Goal: Task Accomplishment & Management: Manage account settings

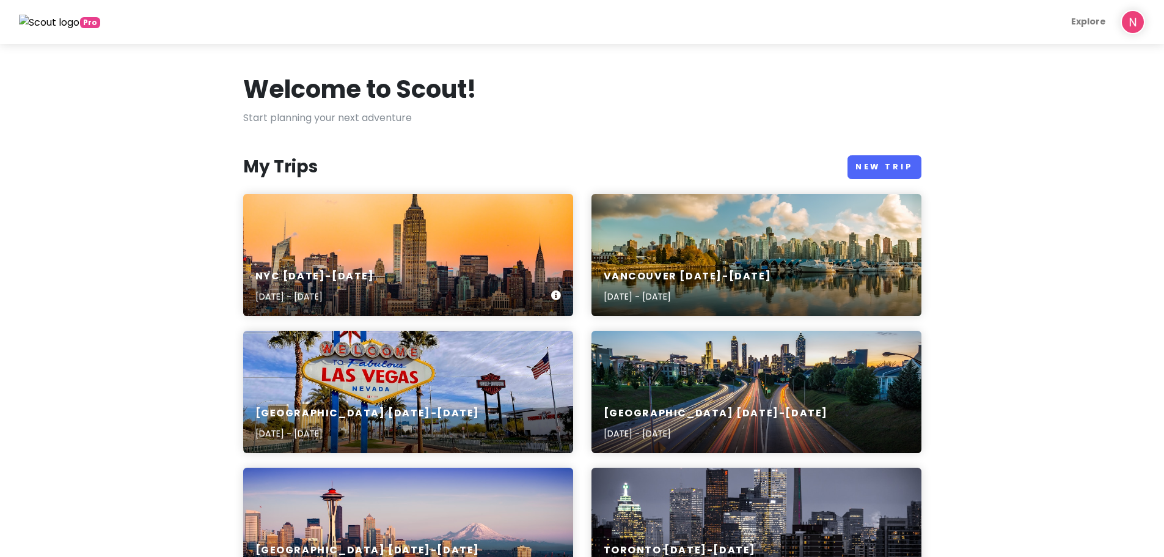
click at [304, 229] on div "NYC [DATE]-[DATE] [DATE] - [DATE]" at bounding box center [408, 255] width 330 height 122
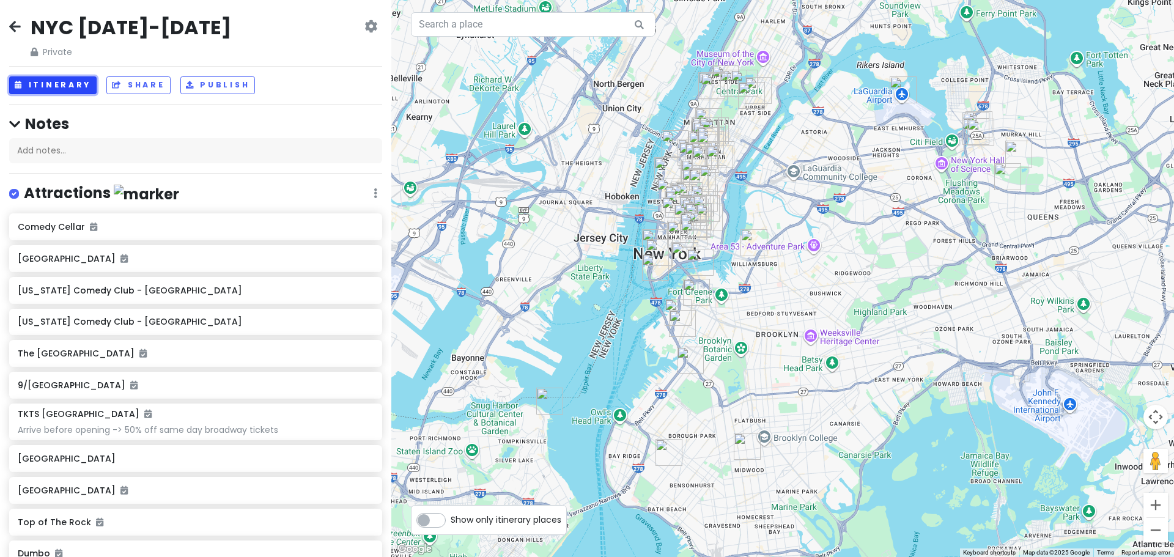
click at [25, 78] on button "Itinerary" at bounding box center [52, 85] width 87 height 18
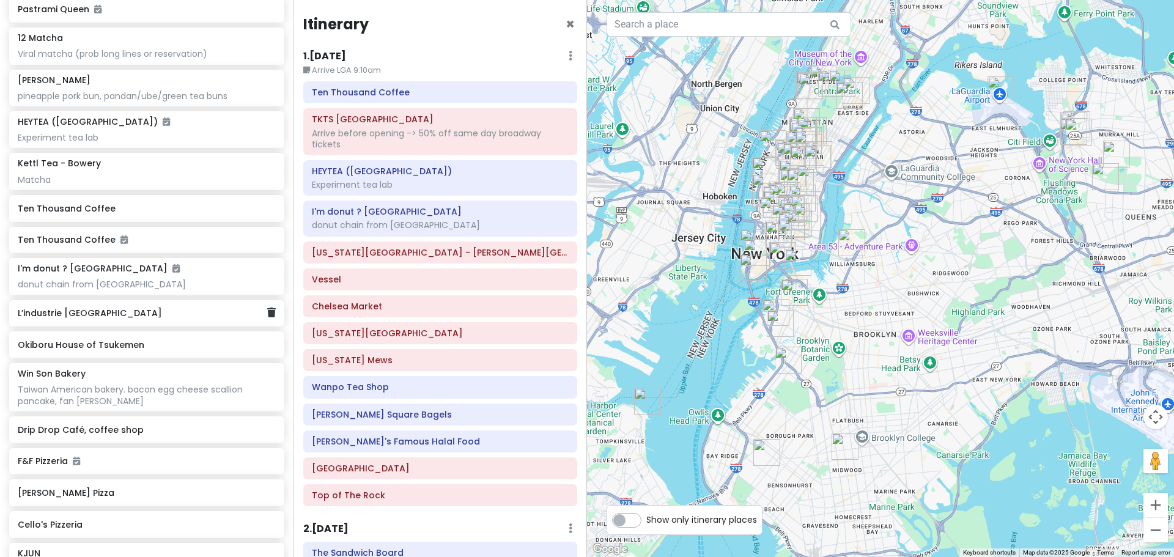
scroll to position [2323, 0]
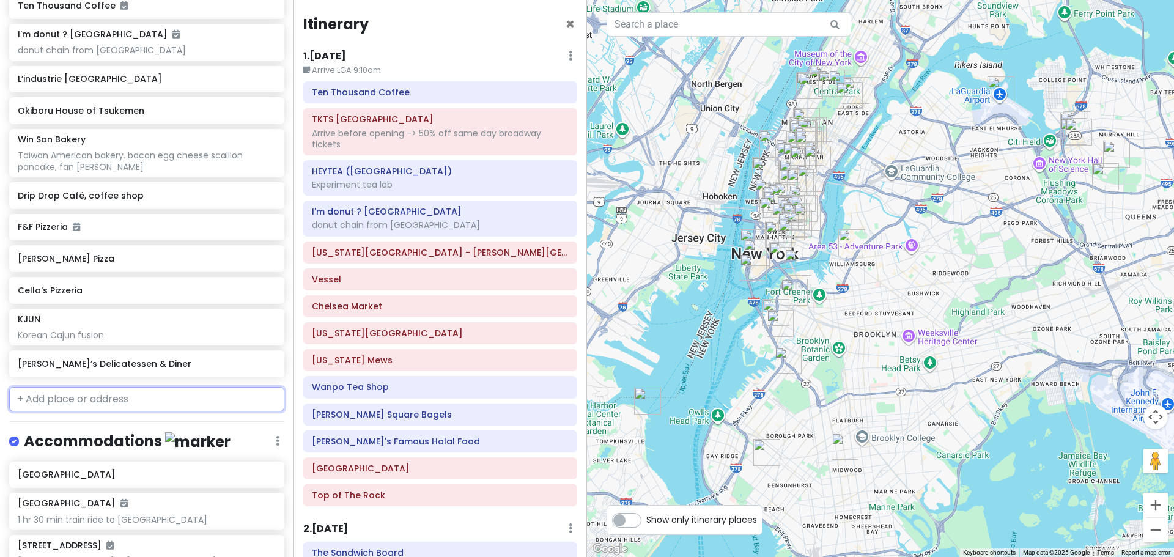
click at [89, 389] on input "text" at bounding box center [146, 399] width 275 height 24
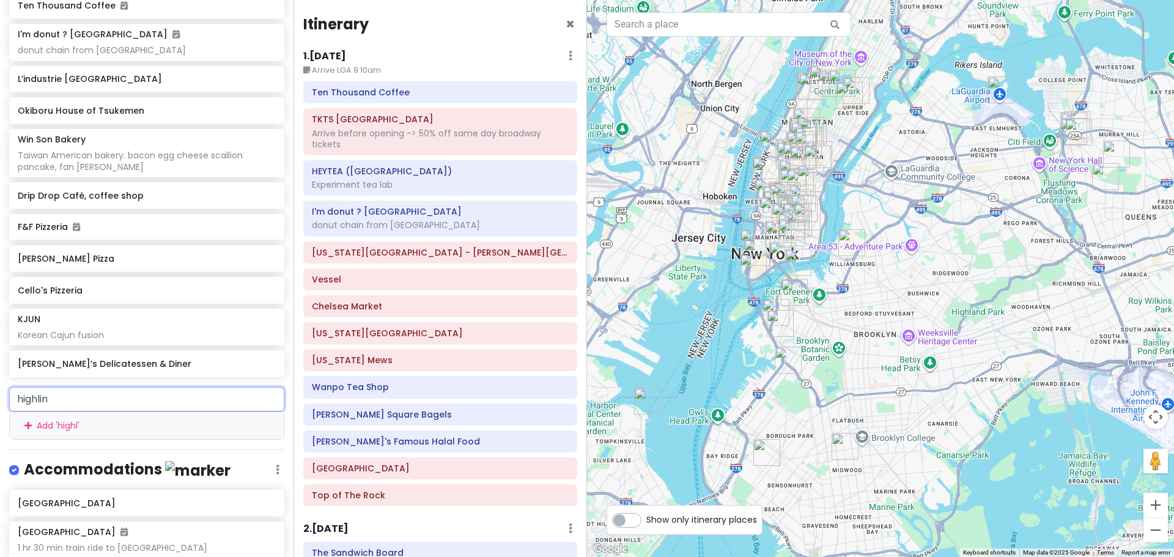
type input "highline"
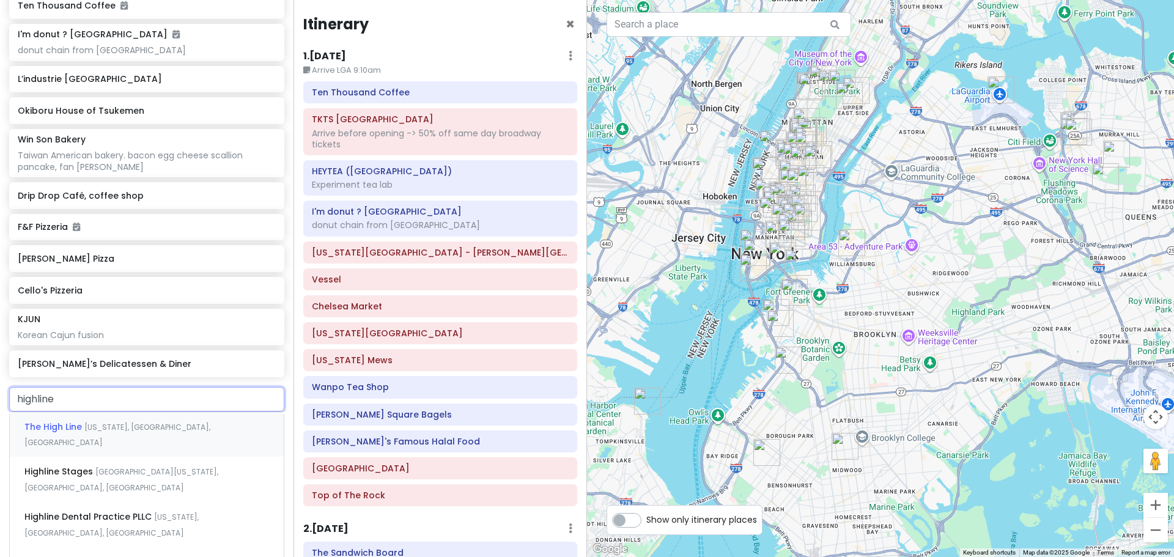
click at [103, 412] on div "The High Line [US_STATE], [GEOGRAPHIC_DATA], [GEOGRAPHIC_DATA]" at bounding box center [147, 434] width 274 height 45
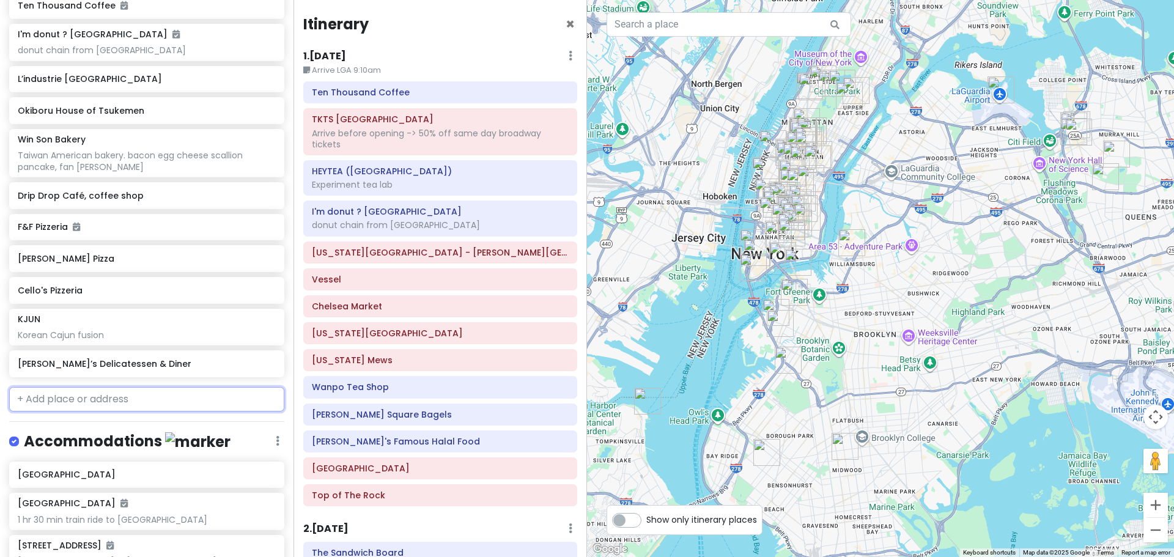
scroll to position [2354, 0]
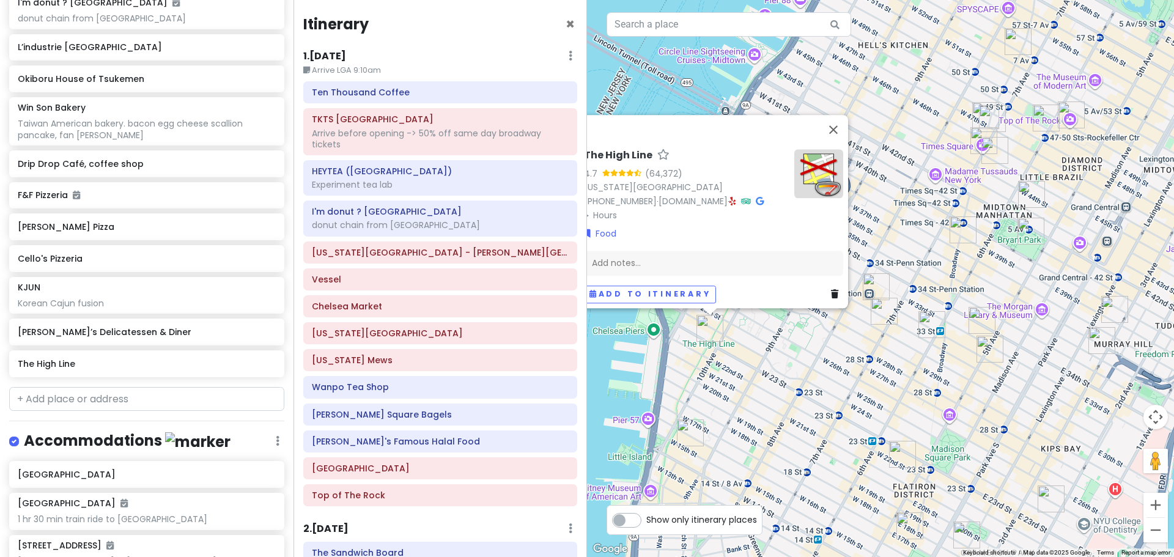
click at [748, 349] on div "The High Line 4.7 (64,372) [US_STATE][GEOGRAPHIC_DATA] [PHONE_NUMBER] · [DOMAIN…" at bounding box center [880, 278] width 587 height 557
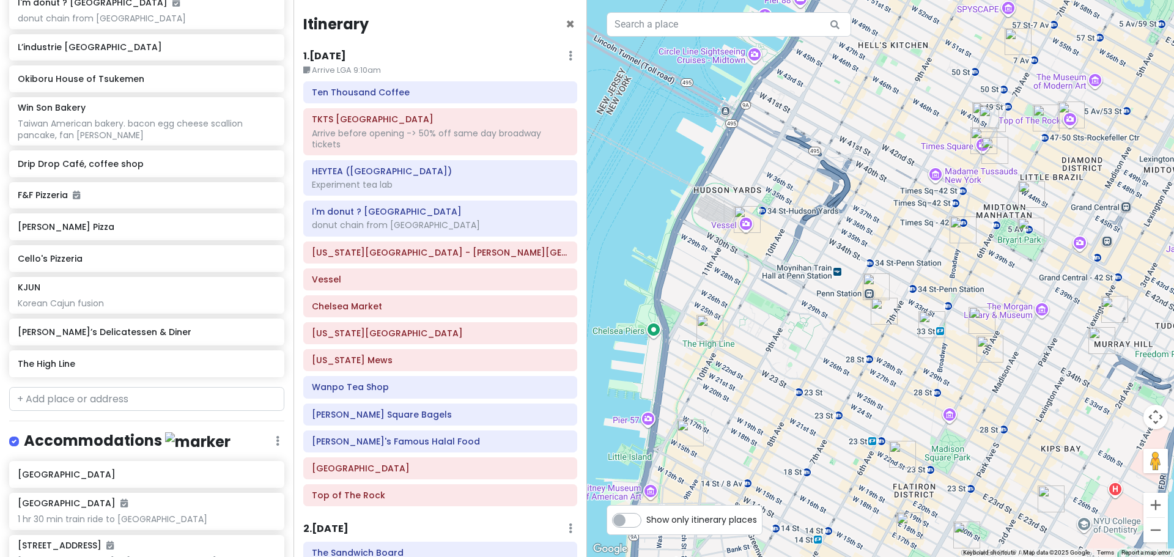
click at [705, 328] on img "The High Line" at bounding box center [709, 328] width 27 height 27
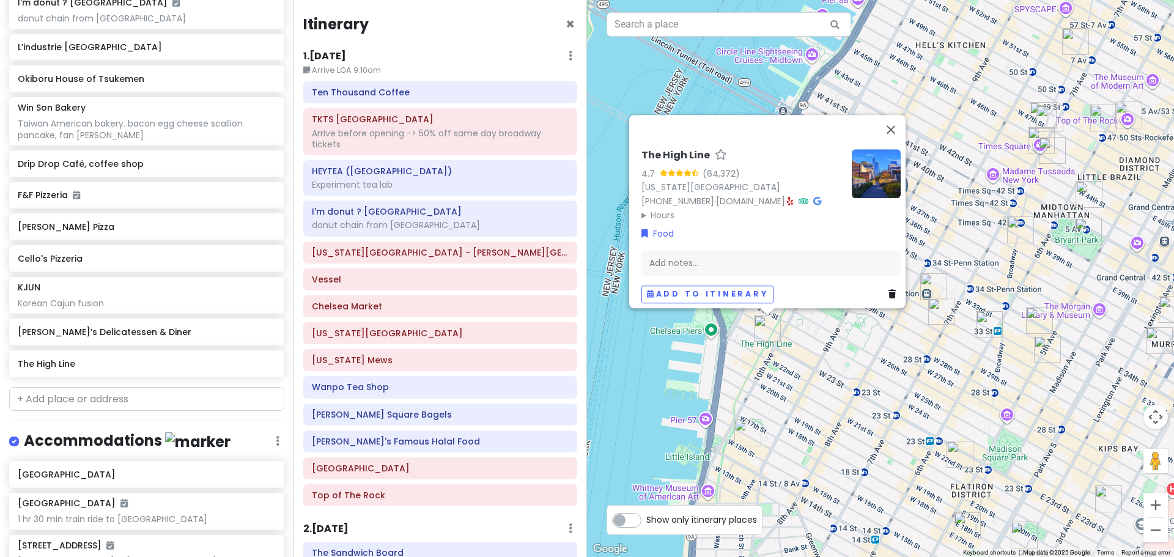
click at [880, 161] on img at bounding box center [875, 173] width 49 height 49
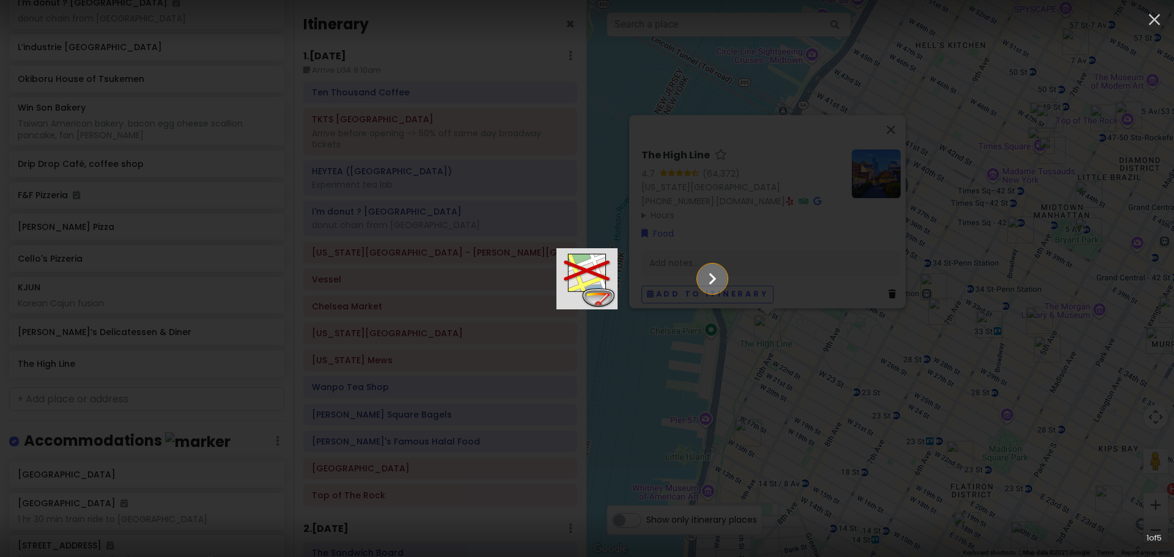
click at [724, 279] on icon "Show slide 2 of 5" at bounding box center [711, 278] width 23 height 29
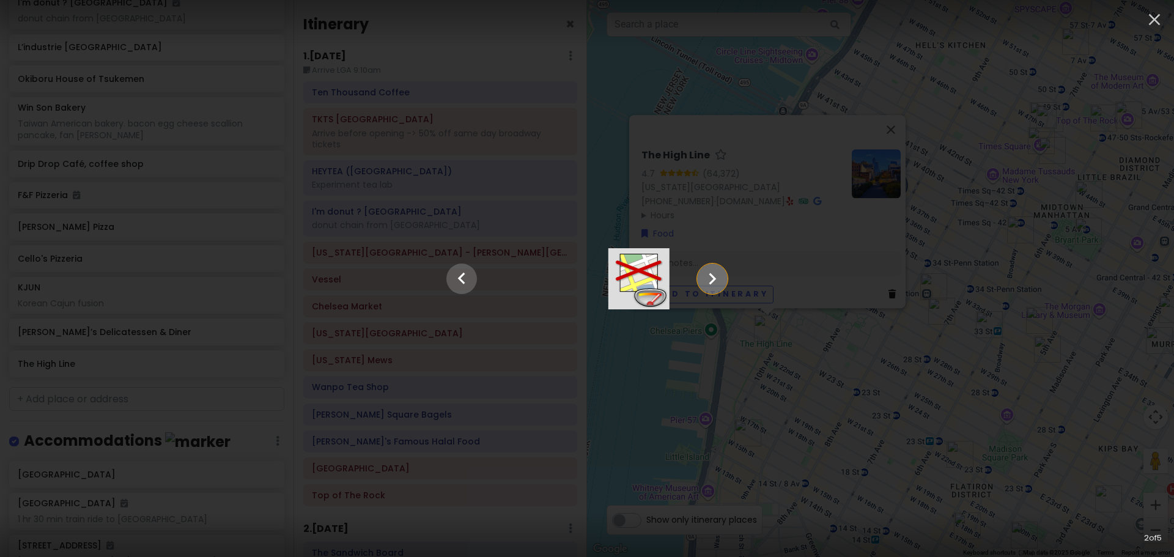
click at [724, 279] on icon "Show slide 3 of 5" at bounding box center [711, 278] width 23 height 29
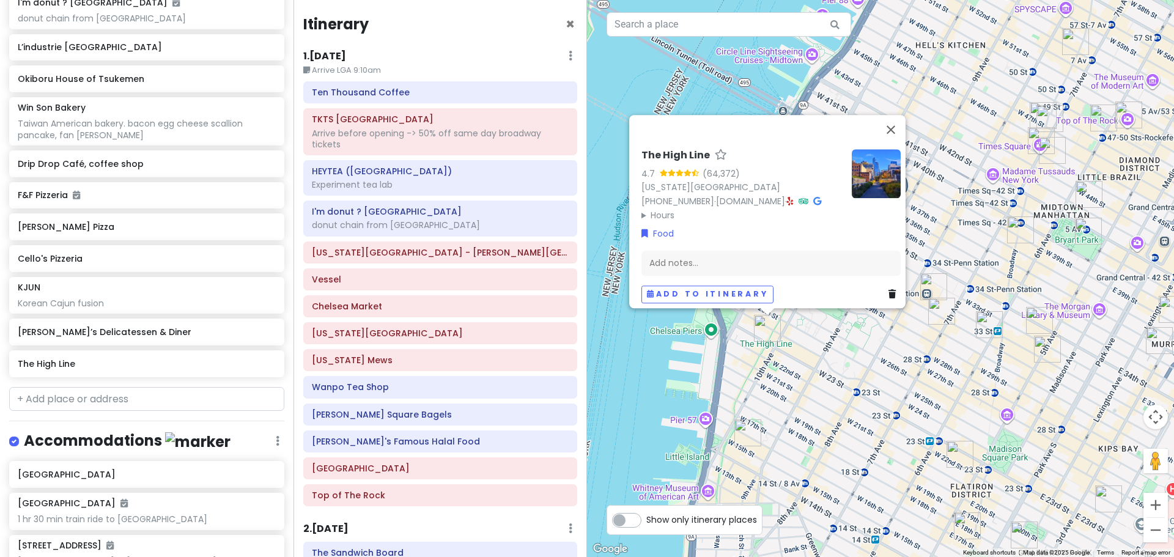
click at [786, 92] on div "The High Line 4.7 (64,372) [US_STATE][GEOGRAPHIC_DATA] [PHONE_NUMBER] · [DOMAIN…" at bounding box center [880, 278] width 587 height 557
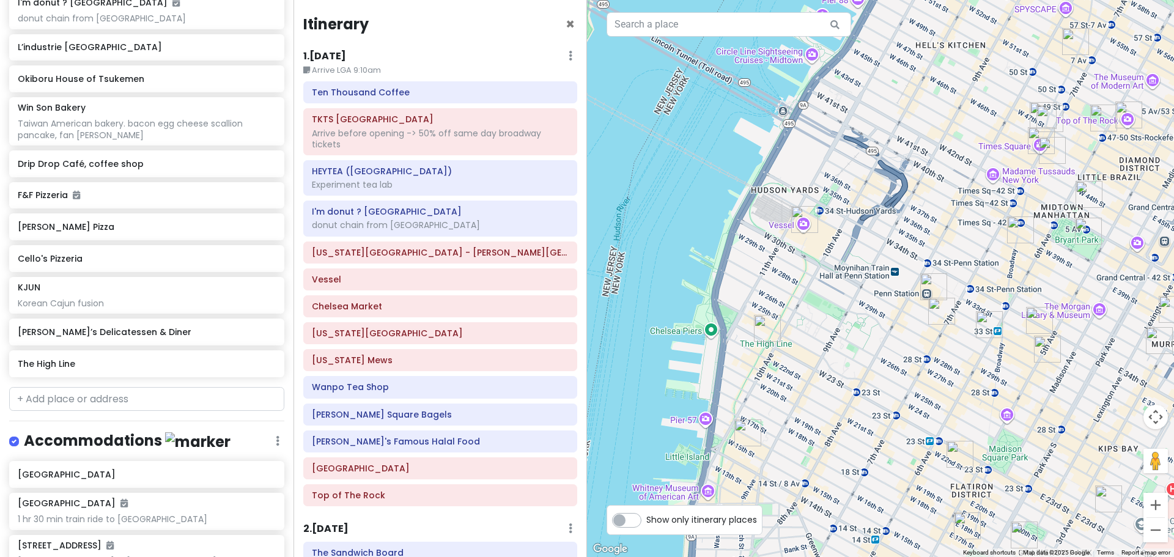
click at [764, 331] on img "The High Line" at bounding box center [767, 328] width 27 height 27
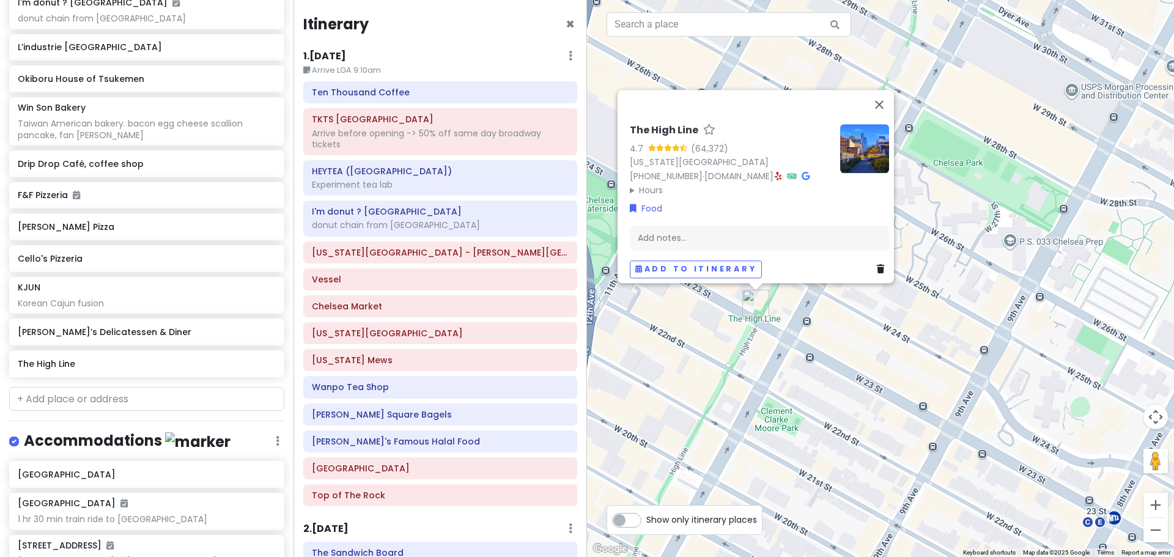
click at [773, 319] on div "The High Line 4.7 (64,372) [US_STATE][GEOGRAPHIC_DATA] [PHONE_NUMBER] · [DOMAIN…" at bounding box center [880, 278] width 587 height 557
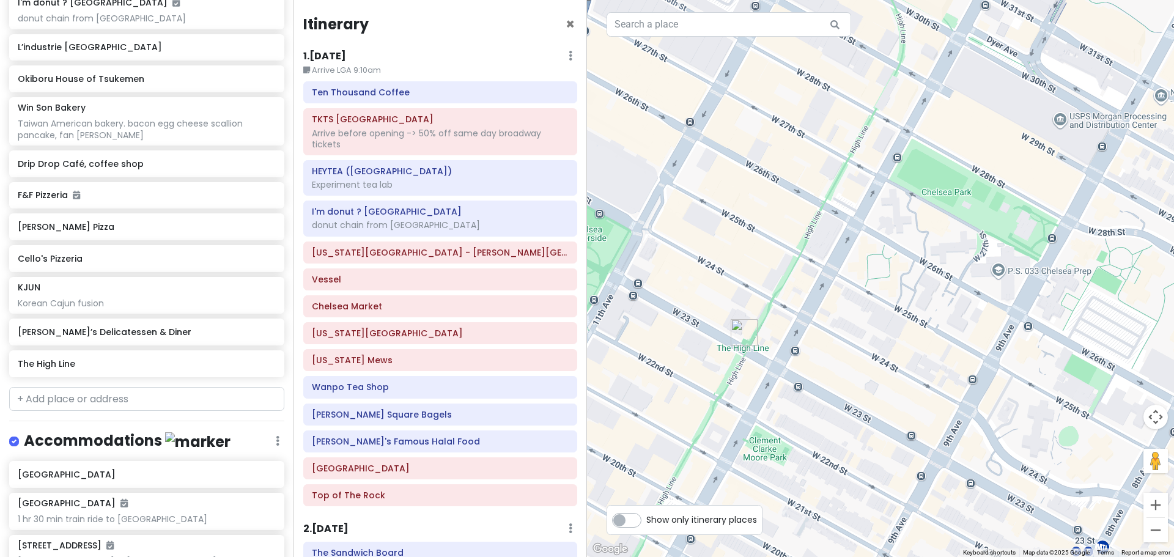
drag, startPoint x: 892, startPoint y: 221, endPoint x: 787, endPoint y: 506, distance: 304.2
click at [787, 506] on div at bounding box center [880, 278] width 587 height 557
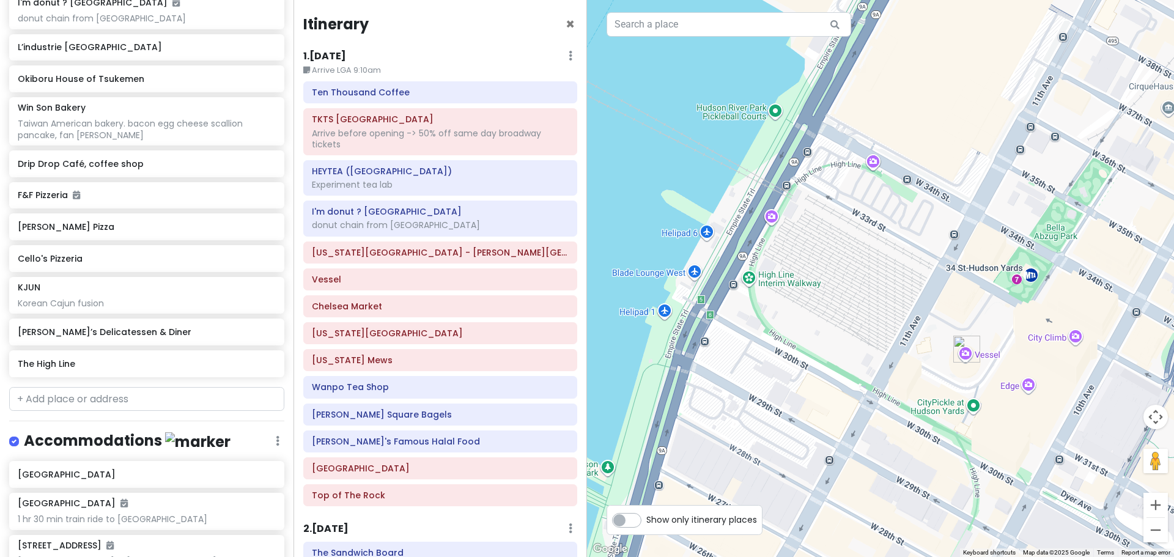
drag, startPoint x: 700, startPoint y: 384, endPoint x: 897, endPoint y: 438, distance: 204.5
click at [897, 438] on div at bounding box center [880, 278] width 587 height 557
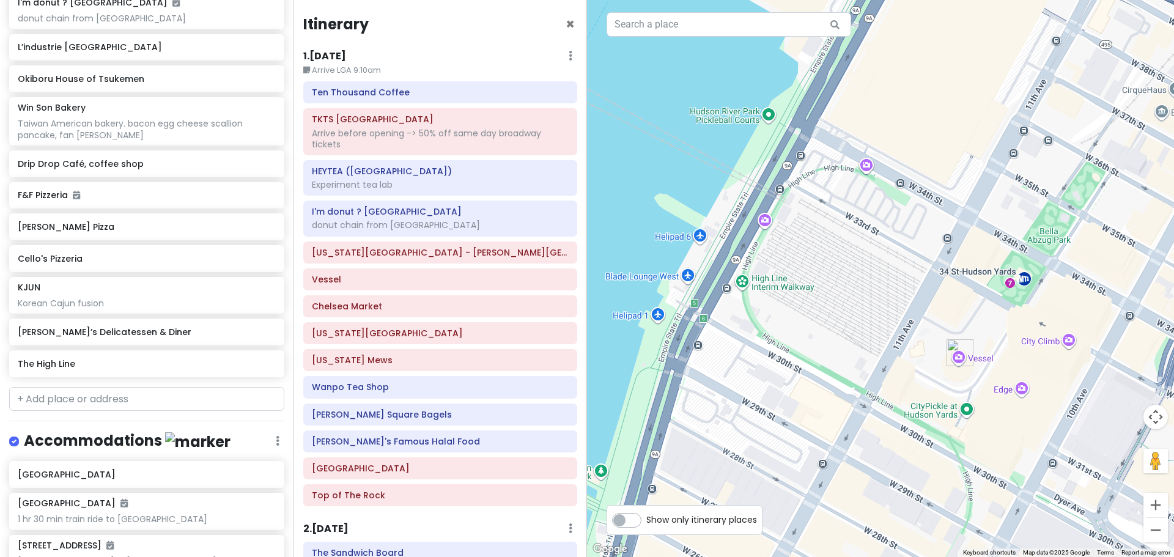
drag, startPoint x: 895, startPoint y: 432, endPoint x: 905, endPoint y: 215, distance: 217.2
click at [905, 222] on div at bounding box center [880, 278] width 587 height 557
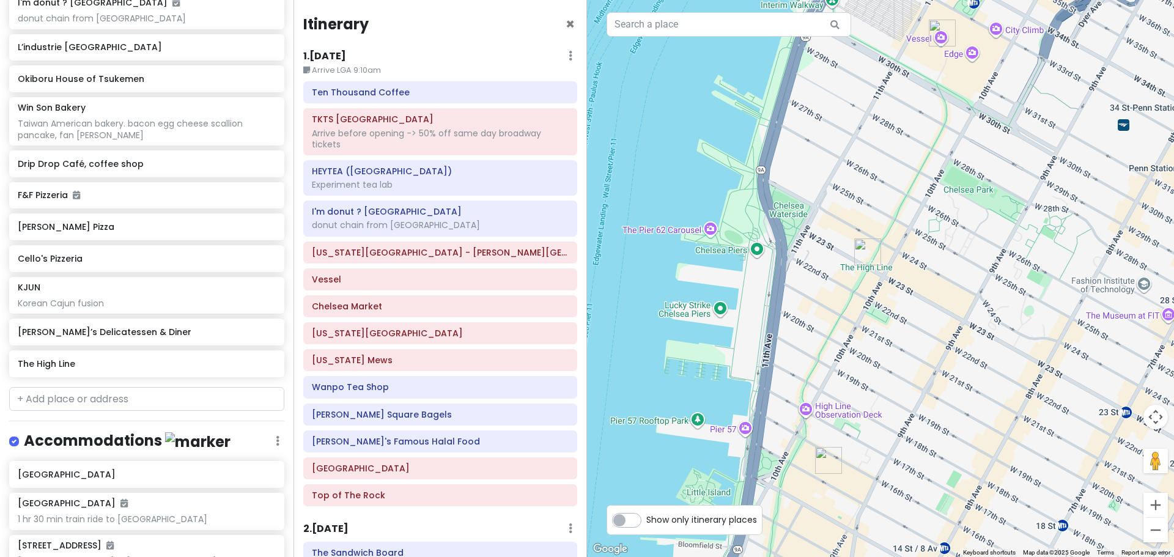
drag, startPoint x: 880, startPoint y: 416, endPoint x: 938, endPoint y: 219, distance: 205.6
click at [932, 237] on div at bounding box center [880, 278] width 587 height 557
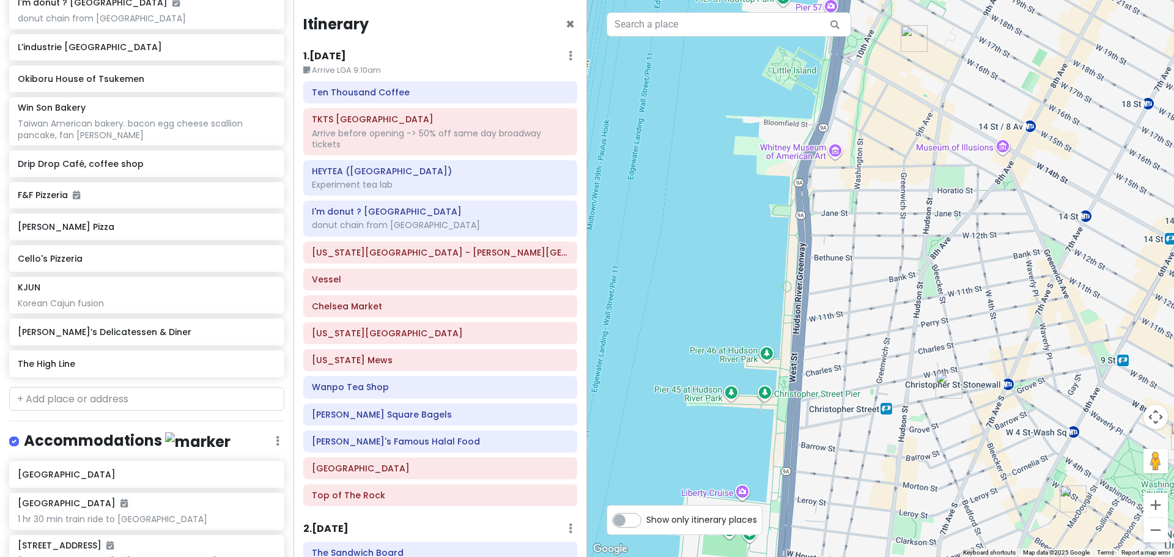
drag, startPoint x: 911, startPoint y: 128, endPoint x: 881, endPoint y: 244, distance: 120.7
click at [882, 243] on div at bounding box center [880, 278] width 587 height 557
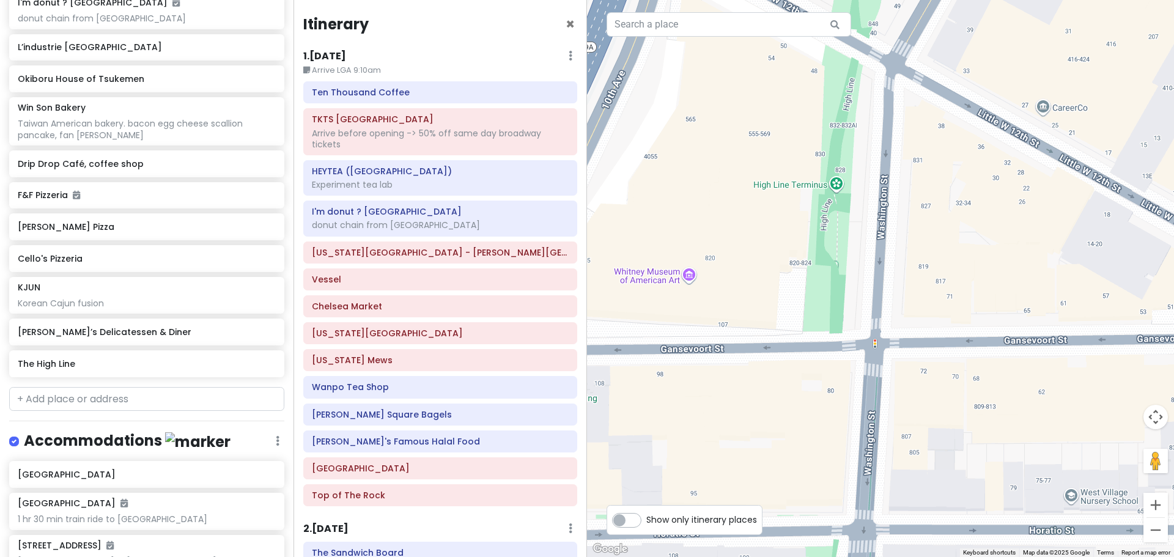
drag, startPoint x: 842, startPoint y: 213, endPoint x: 904, endPoint y: 280, distance: 91.7
click at [904, 280] on div at bounding box center [880, 278] width 587 height 557
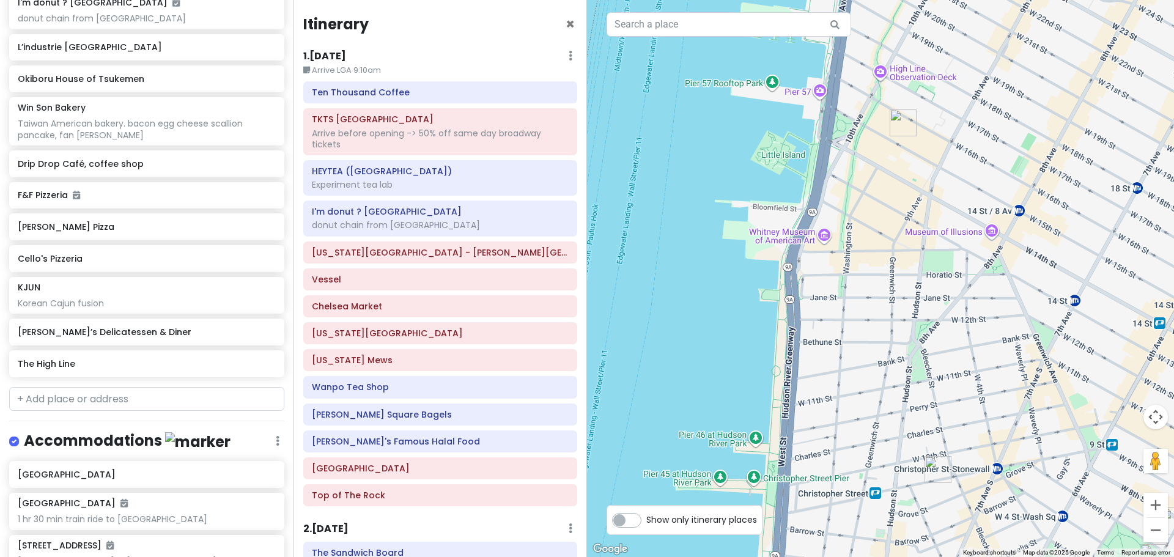
drag, startPoint x: 948, startPoint y: 200, endPoint x: 858, endPoint y: 233, distance: 96.3
click at [858, 233] on div at bounding box center [880, 278] width 587 height 557
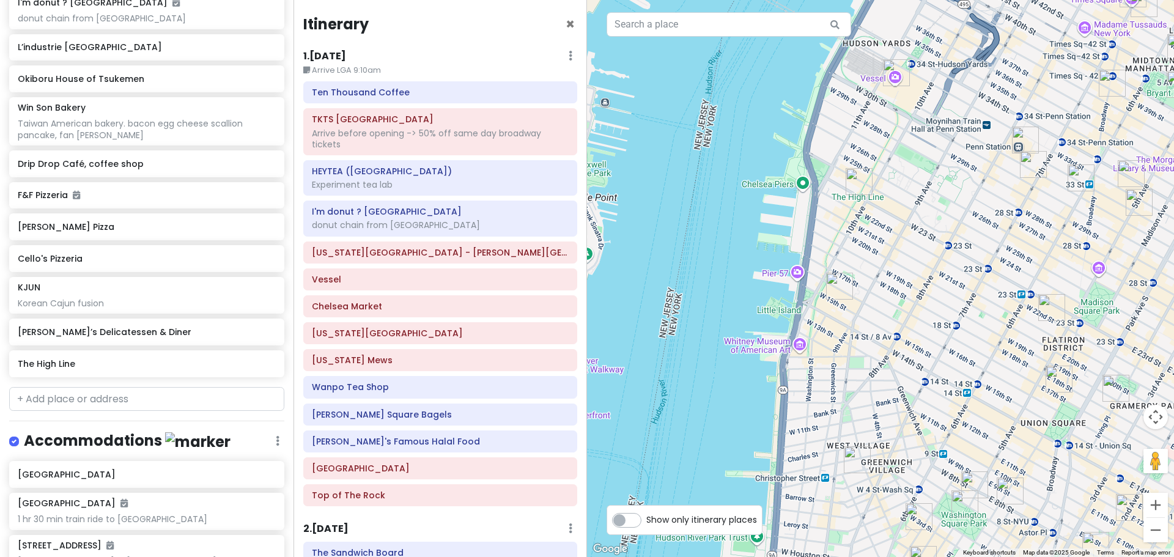
drag, startPoint x: 908, startPoint y: 191, endPoint x: 874, endPoint y: 301, distance: 114.5
click at [874, 301] on div at bounding box center [880, 278] width 587 height 557
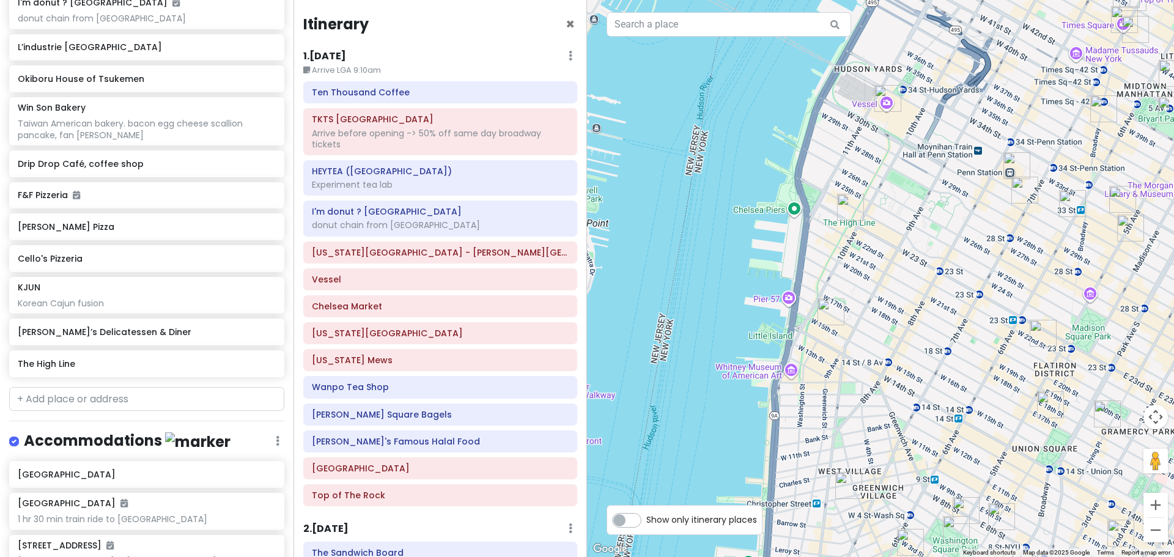
click at [847, 209] on img "The High Line" at bounding box center [850, 207] width 27 height 27
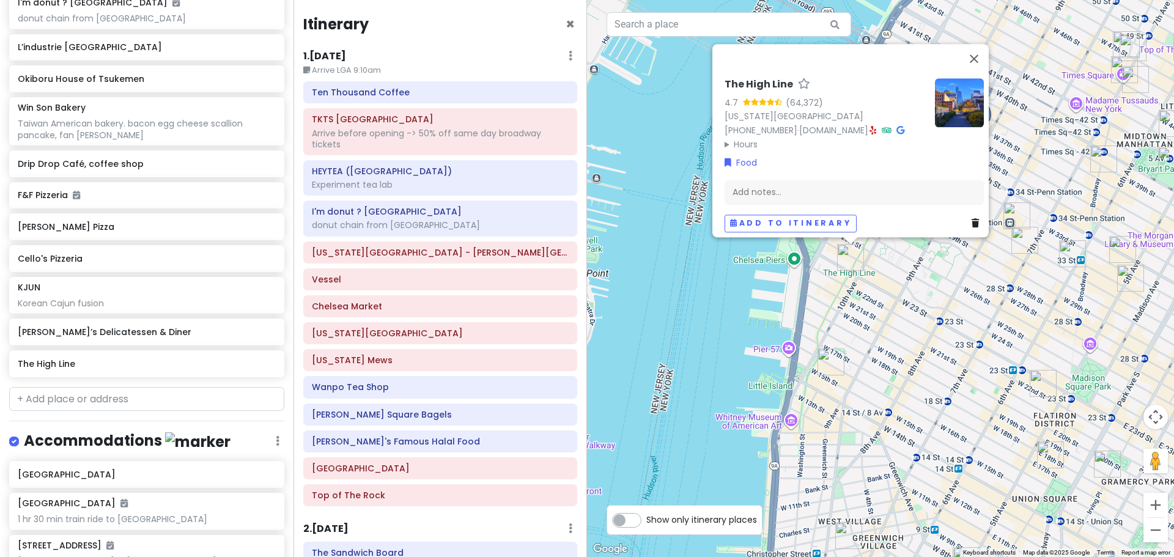
click at [974, 218] on link at bounding box center [977, 222] width 12 height 13
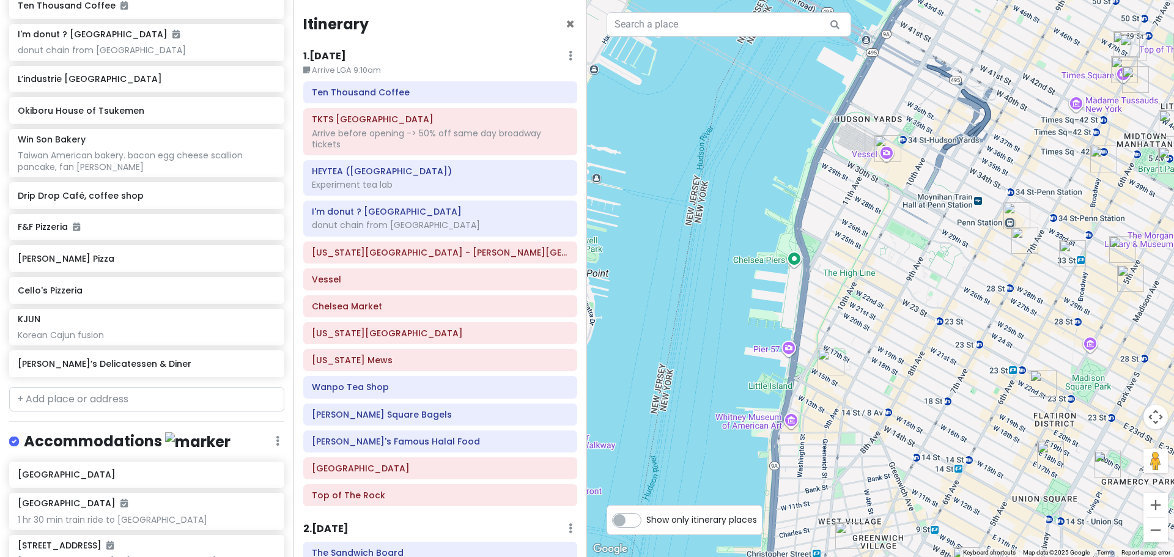
click at [833, 362] on img "Chelsea Market" at bounding box center [830, 361] width 27 height 27
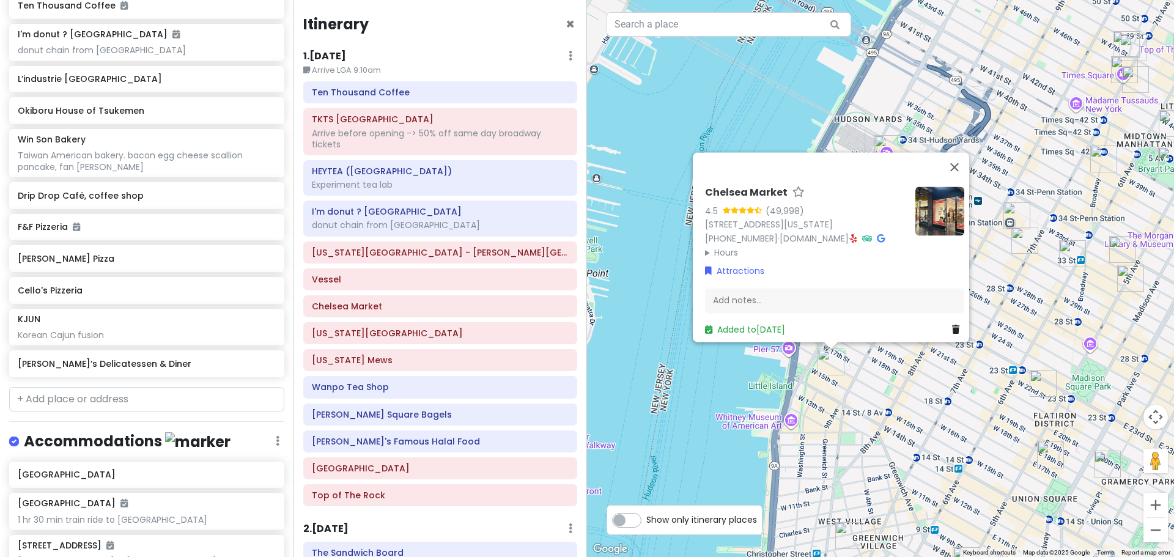
click at [890, 372] on div "Chelsea Market 4.5 (49,998) [STREET_ADDRESS][US_STATE] [PHONE_NUMBER] · [DOMAIN…" at bounding box center [880, 278] width 587 height 557
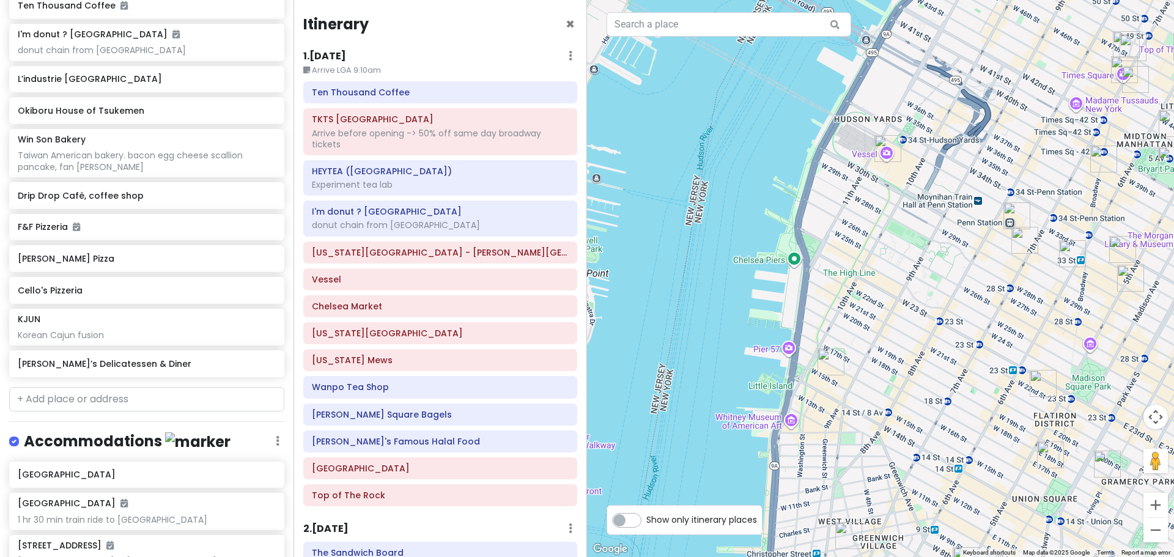
click at [889, 149] on img "Vessel" at bounding box center [887, 148] width 27 height 27
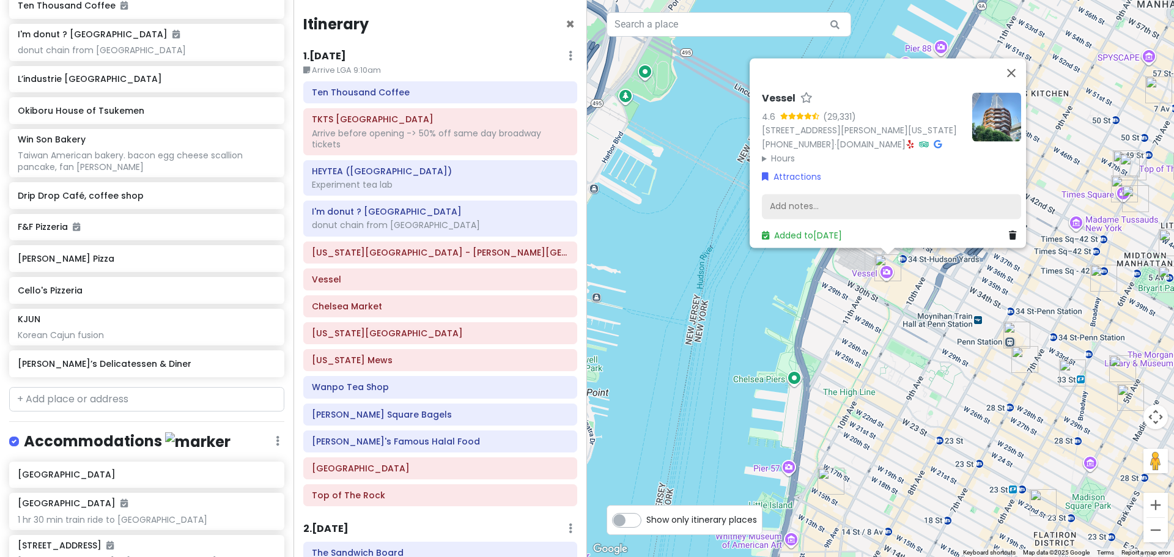
click at [877, 201] on div "Add notes..." at bounding box center [891, 207] width 259 height 26
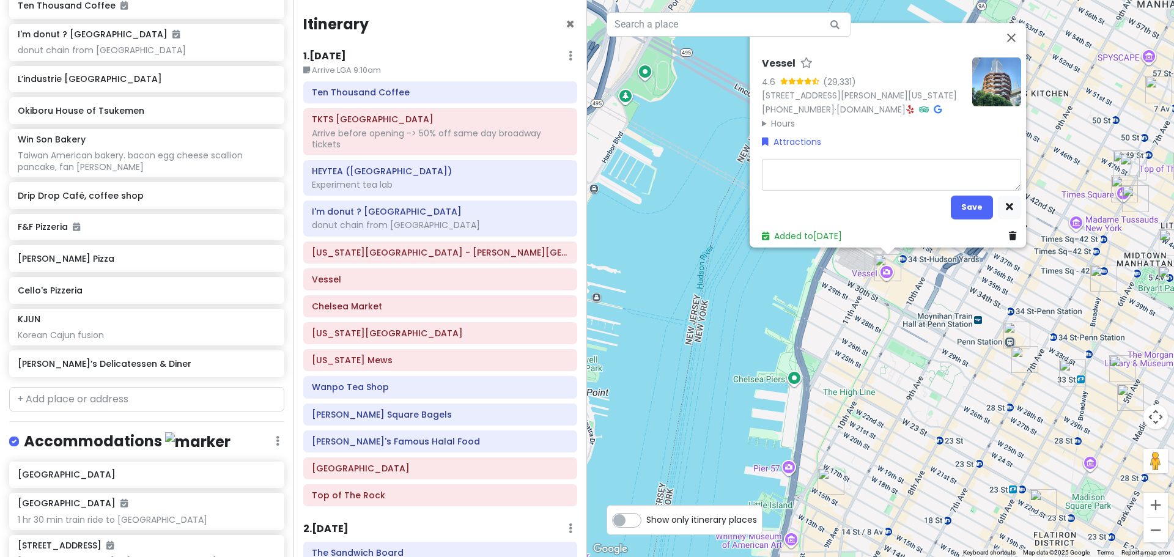
type textarea "x"
type textarea "w"
type textarea "x"
type textarea "wa"
type textarea "x"
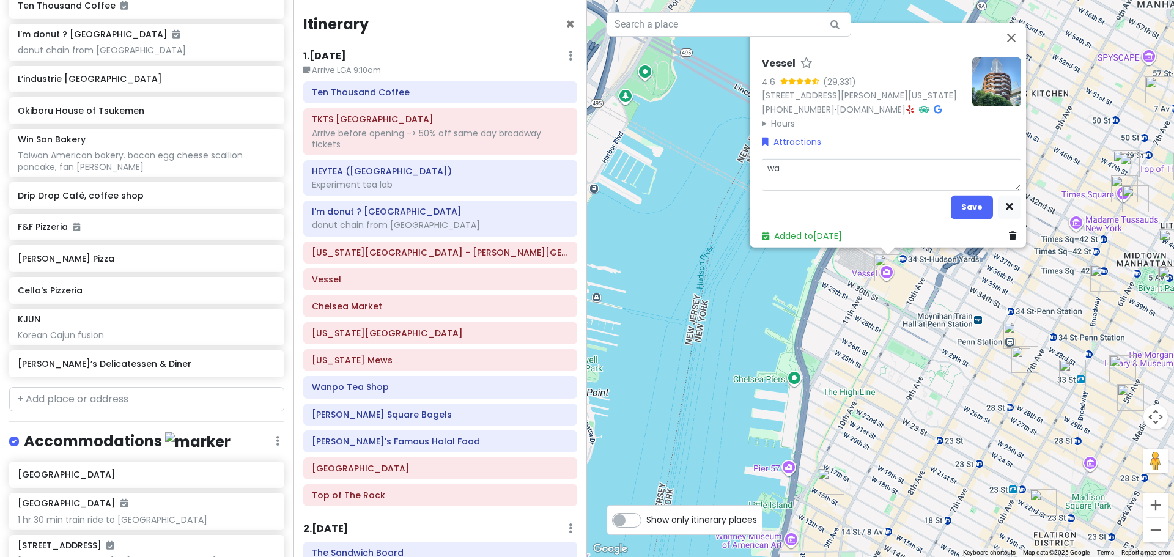
type textarea "wal"
type textarea "x"
type textarea "walk"
type textarea "x"
type textarea "walk"
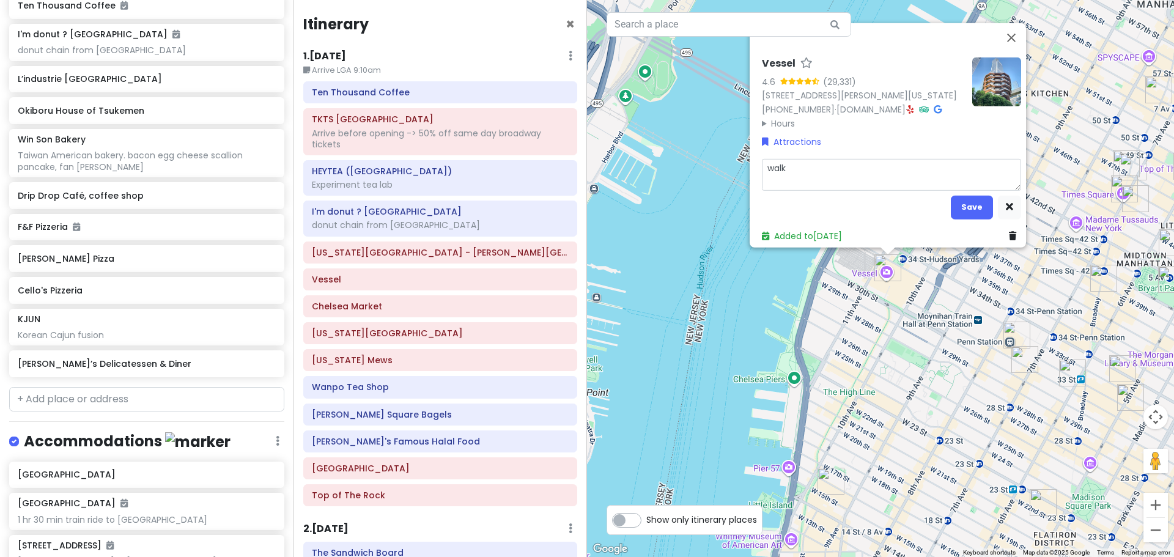
type textarea "x"
type textarea "walk f"
type textarea "x"
type textarea "walk fr"
type textarea "x"
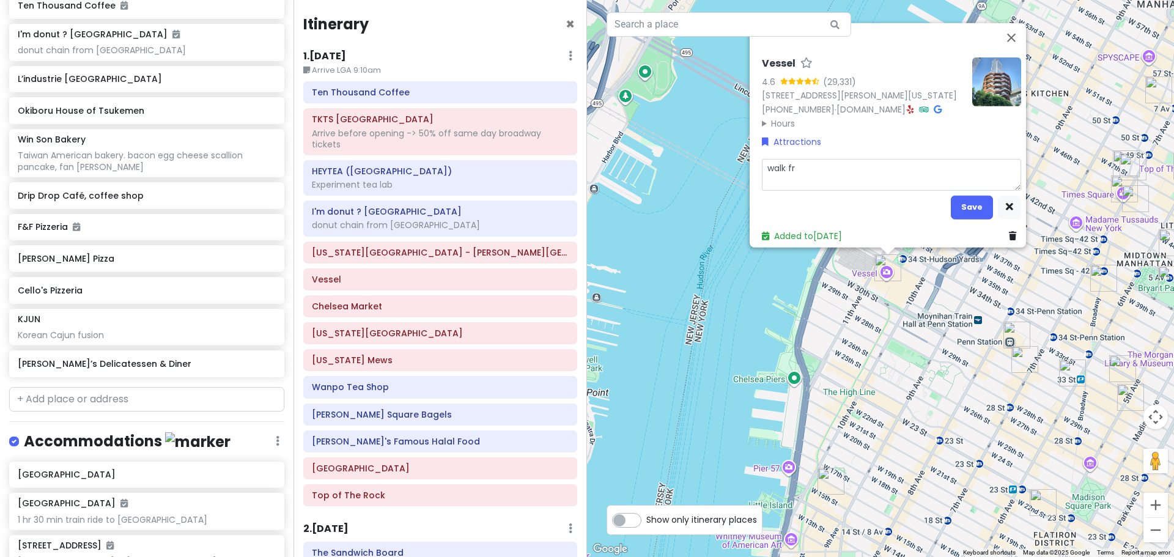
type textarea "walk fro"
type textarea "x"
type textarea "walk from"
type textarea "x"
type textarea "walk from"
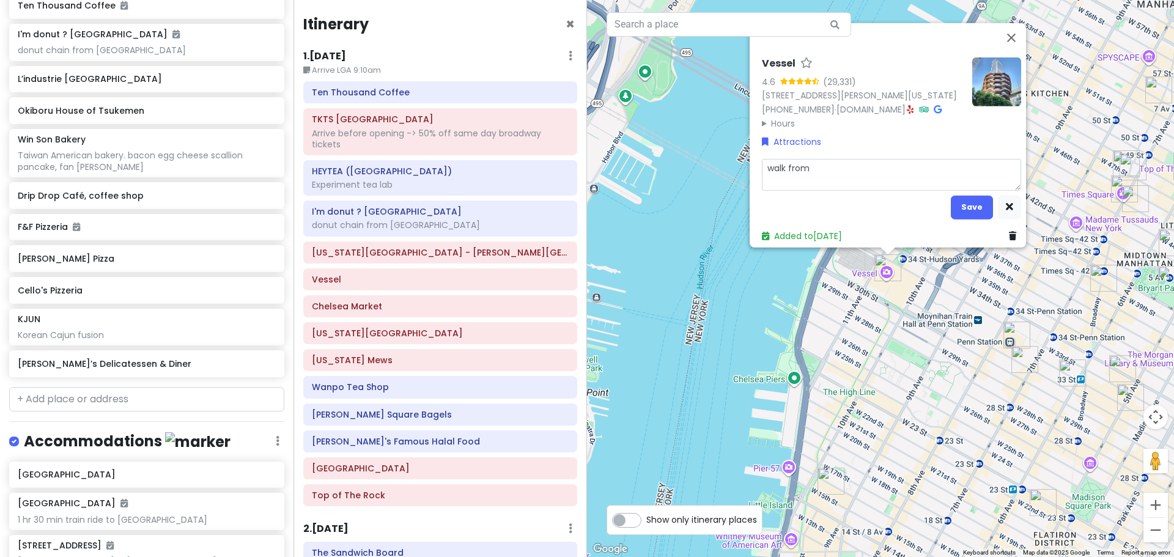
type textarea "x"
type textarea "walk from v"
type textarea "x"
type textarea "walk from ve"
type textarea "x"
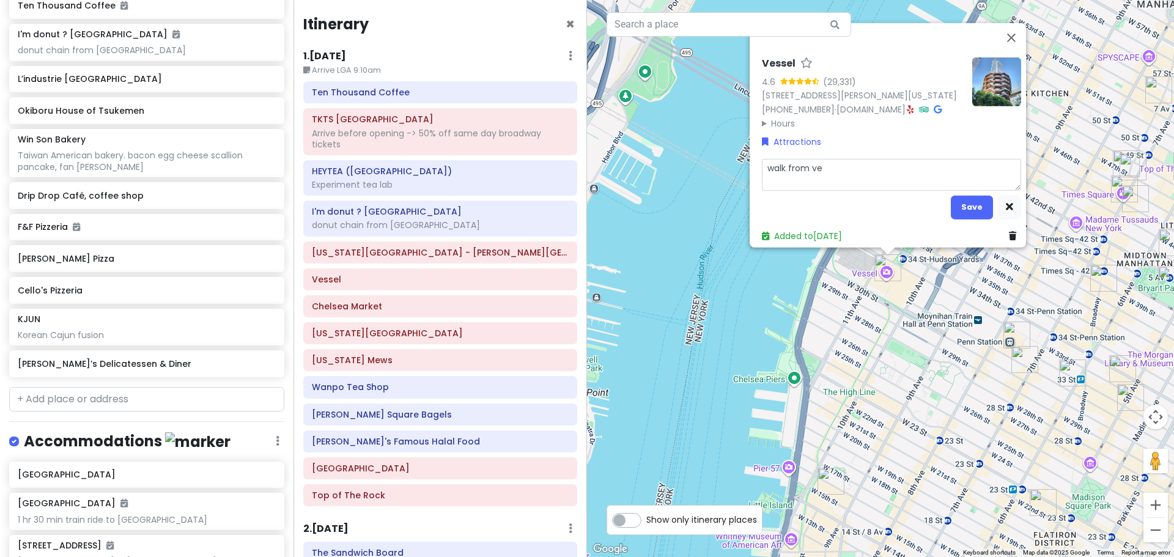
type textarea "walk from [GEOGRAPHIC_DATA]"
type textarea "x"
type textarea "walk from [PERSON_NAME]"
type textarea "x"
type textarea "walk from vesse"
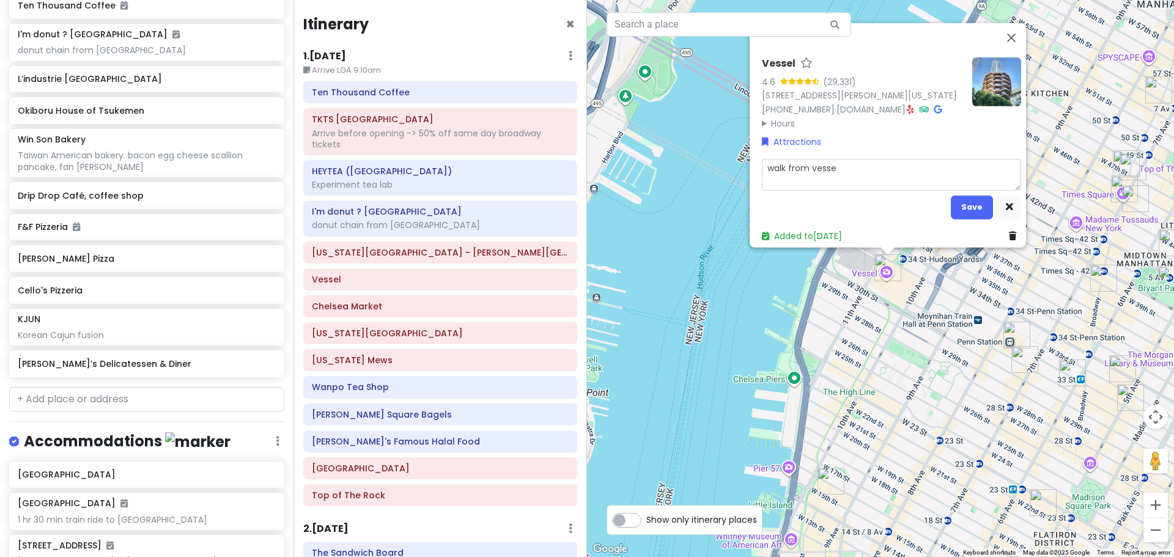
type textarea "x"
type textarea "walk from vessel"
type textarea "x"
type textarea "walk from vessel"
type textarea "x"
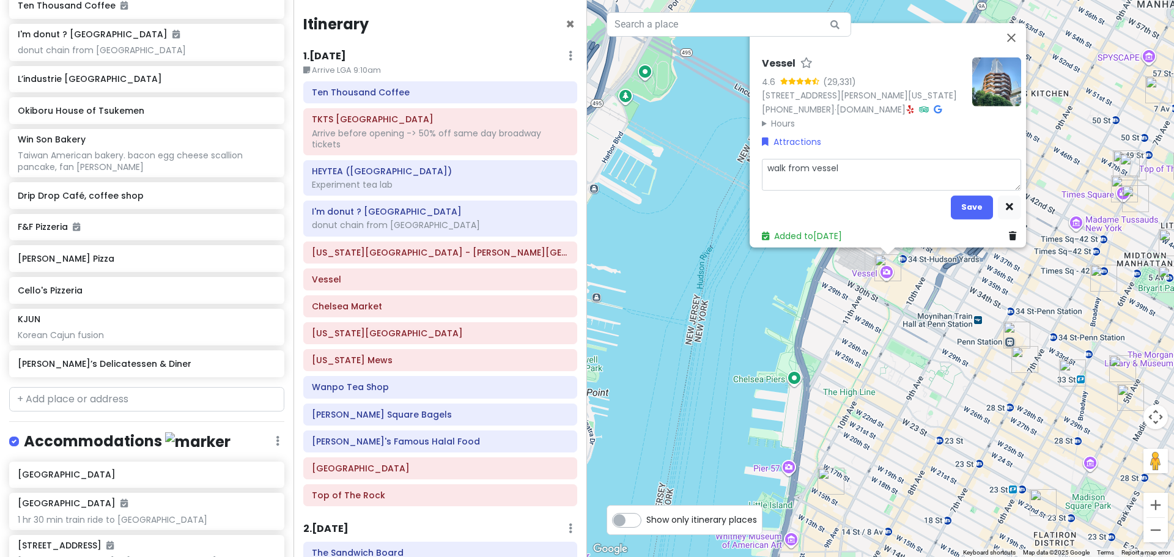
type textarea "walk from vessel t"
type textarea "x"
type textarea "walk from vessel to"
type textarea "x"
type textarea "walk from vessel to"
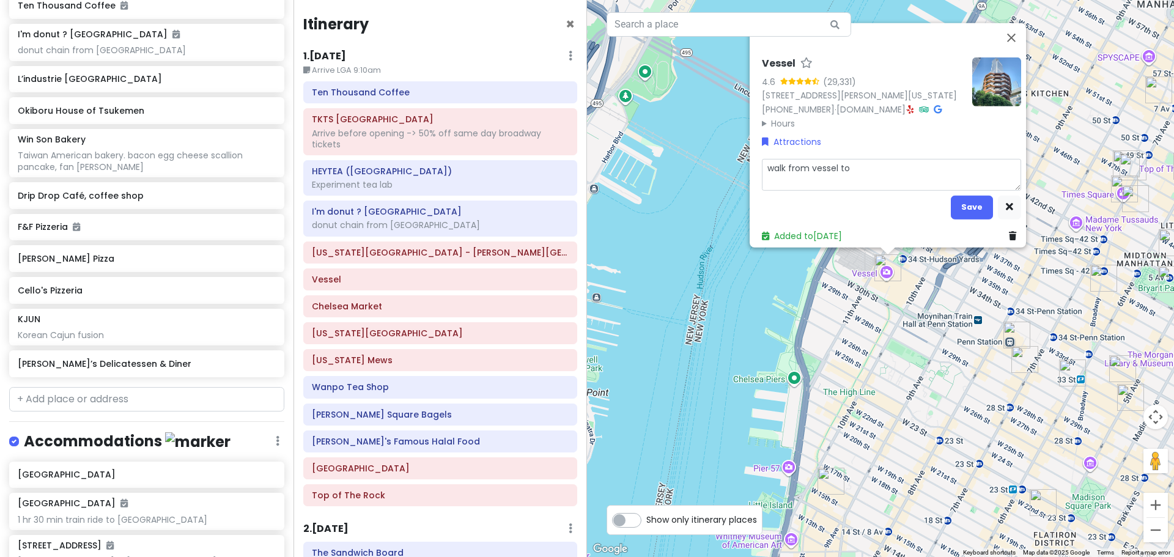
type textarea "x"
type textarea "walk from vessel to c"
type textarea "x"
type textarea "walk from vessel to ch"
type textarea "x"
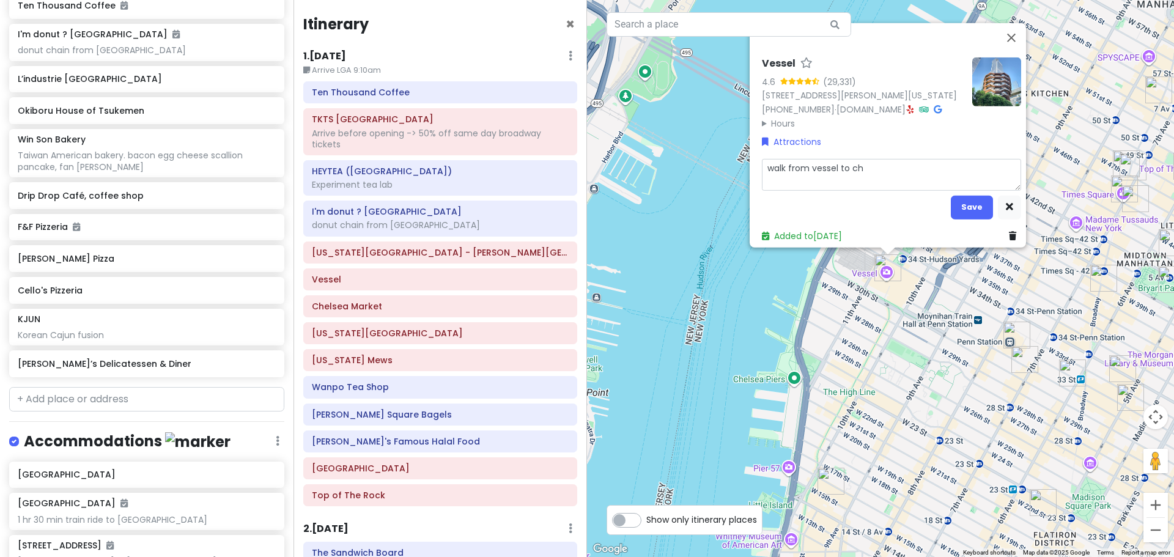
type textarea "walk from vessel to che"
type textarea "x"
type textarea "walk from vessel to chel"
type textarea "x"
type textarea "walk from vessel to chels"
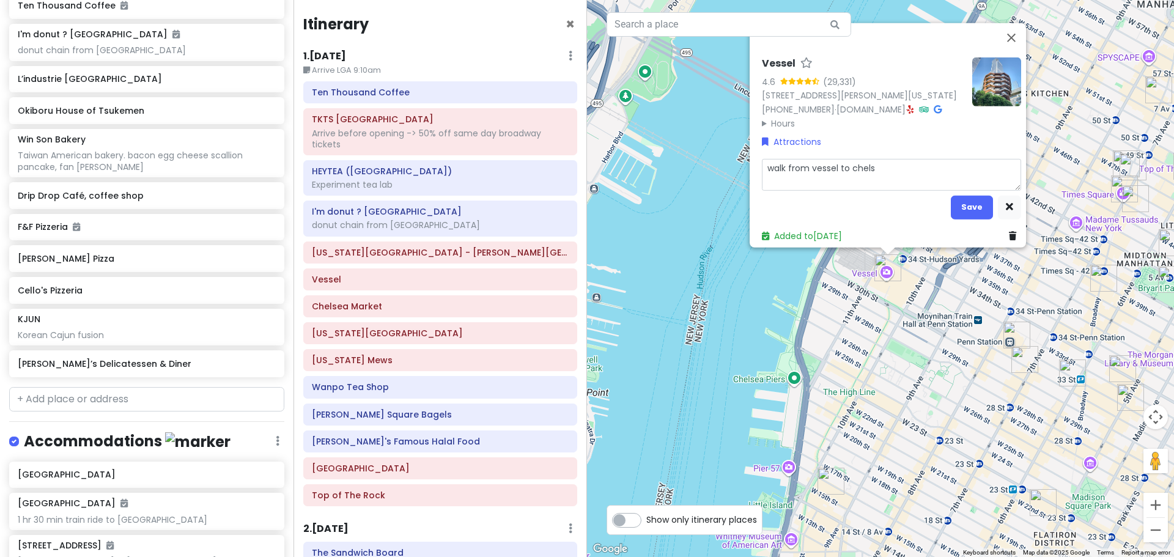
type textarea "x"
type textarea "walk from vessel to chelse"
type textarea "x"
type textarea "walk from vessel to [GEOGRAPHIC_DATA]"
type textarea "x"
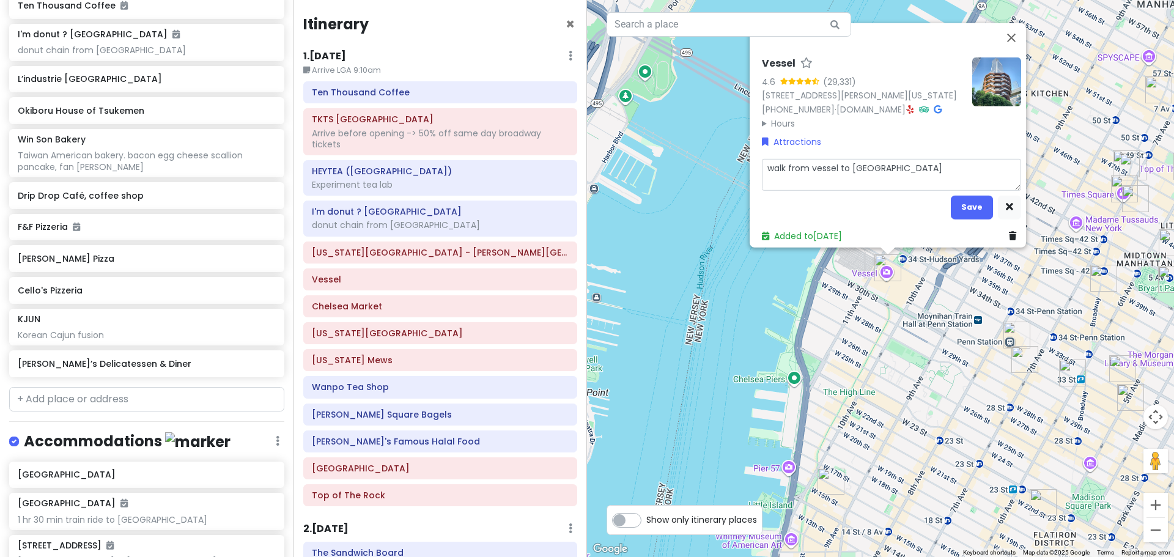
type textarea "walk from vessel to [GEOGRAPHIC_DATA]"
type textarea "x"
type textarea "walk from vessel to chelsea m"
type textarea "x"
type textarea "walk from vessel to chelsea ma"
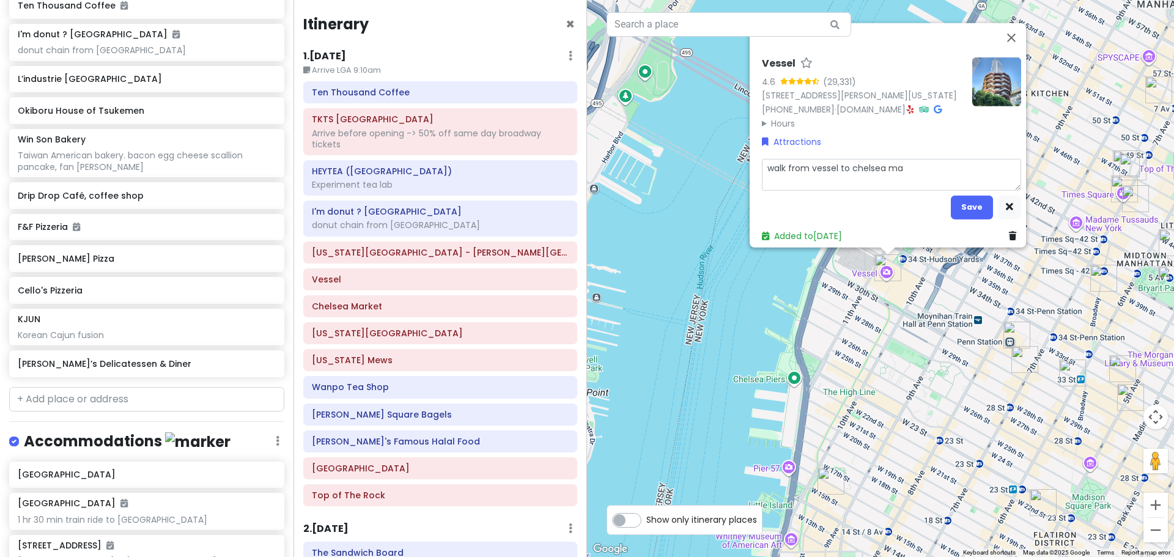
type textarea "x"
type textarea "walk from vessel to chelsea mar"
type textarea "x"
type textarea "walk from vessel to [PERSON_NAME]"
type textarea "x"
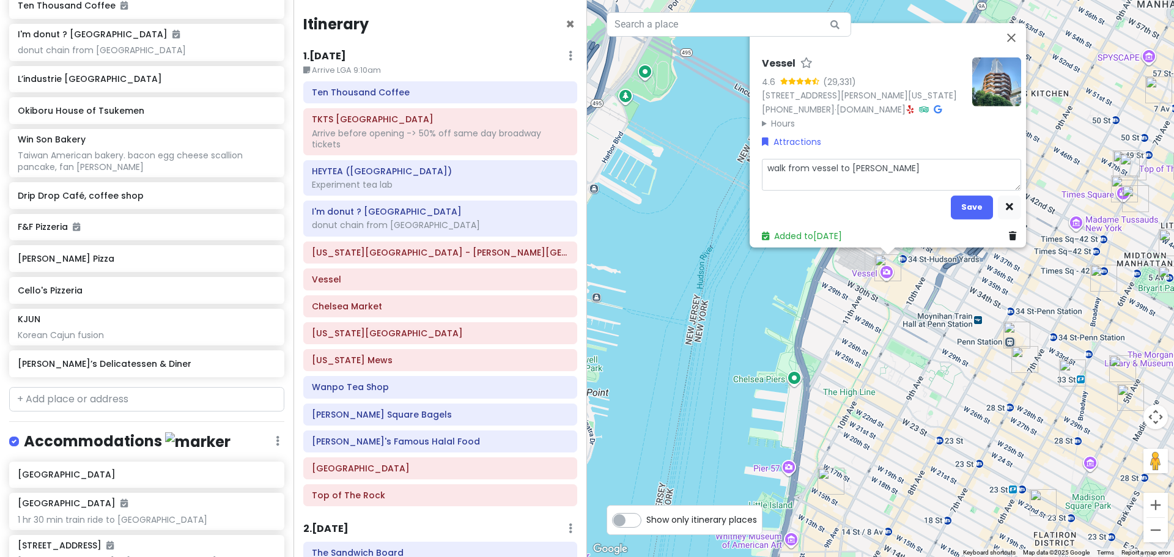
type textarea "walk from vessel to [PERSON_NAME]"
type textarea "x"
type textarea "walk from vessel to chelsea market"
type textarea "x"
type textarea "walk from vessel to chelsea market"
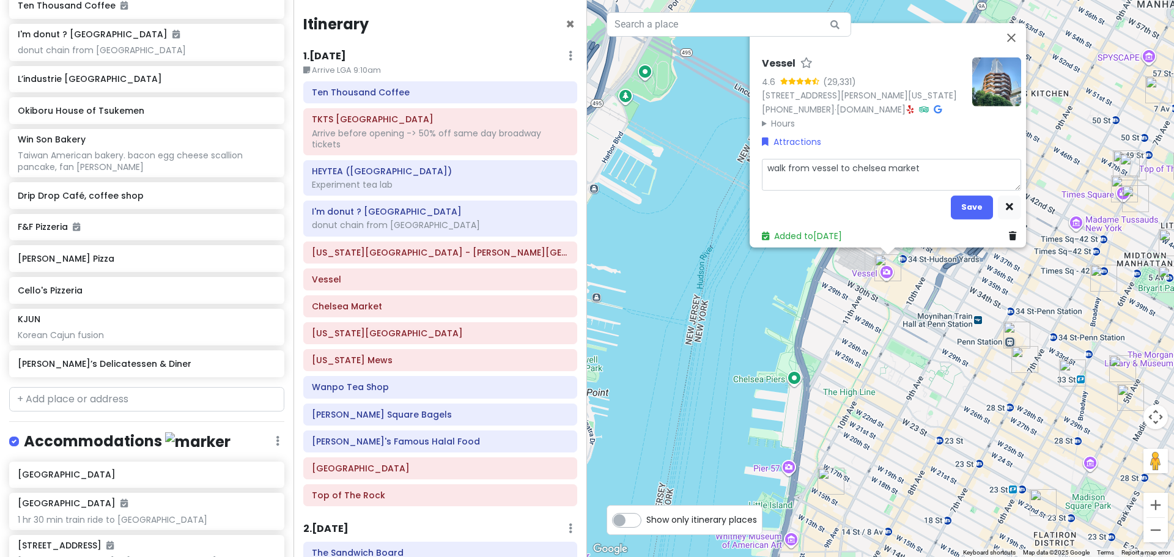
type textarea "x"
type textarea "walk from vessel to chelsea market v"
type textarea "x"
type textarea "walk from vessel to chelsea market vi"
type textarea "x"
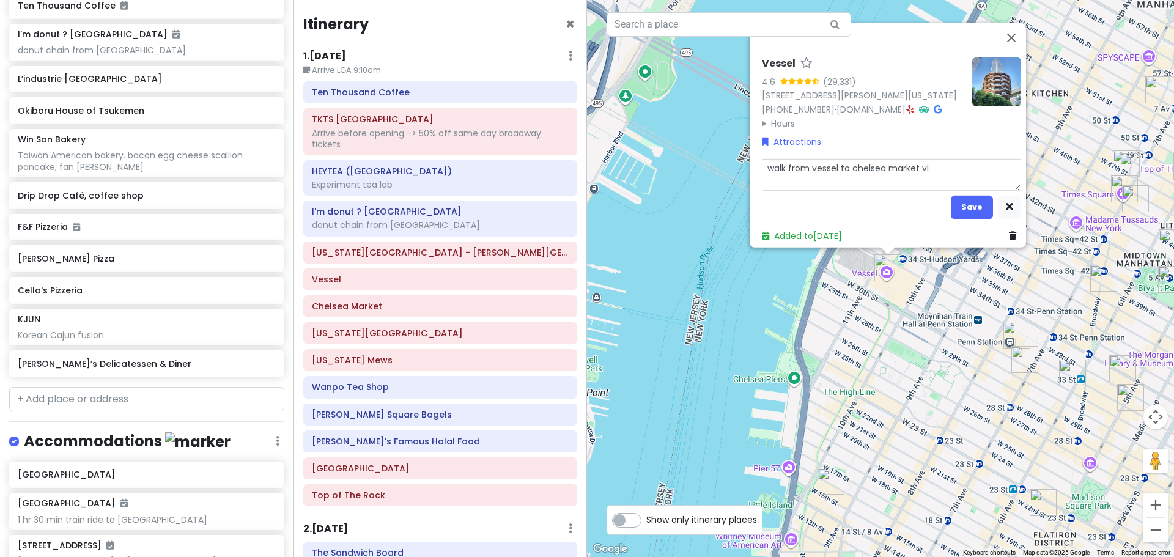
type textarea "walk from vessel to chelsea market via"
type textarea "x"
type textarea "walk from vessel to chelsea market via"
type textarea "x"
type textarea "walk from vessel to chelsea market via h"
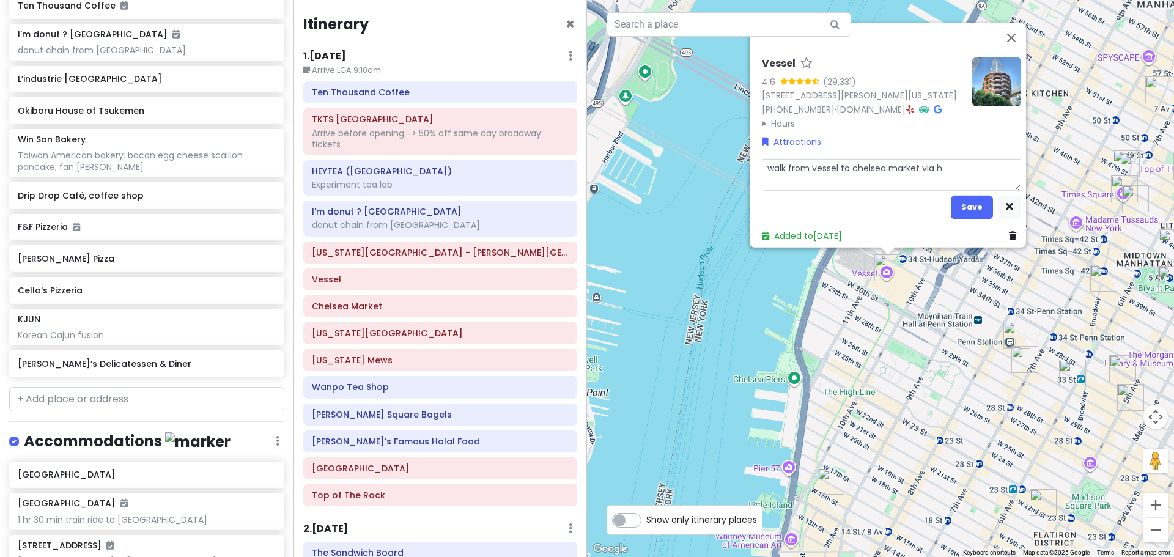
type textarea "x"
type textarea "walk from vessel to chelsea market via hi"
type textarea "x"
type textarea "walk from vessel to chelsea market via hig"
type textarea "x"
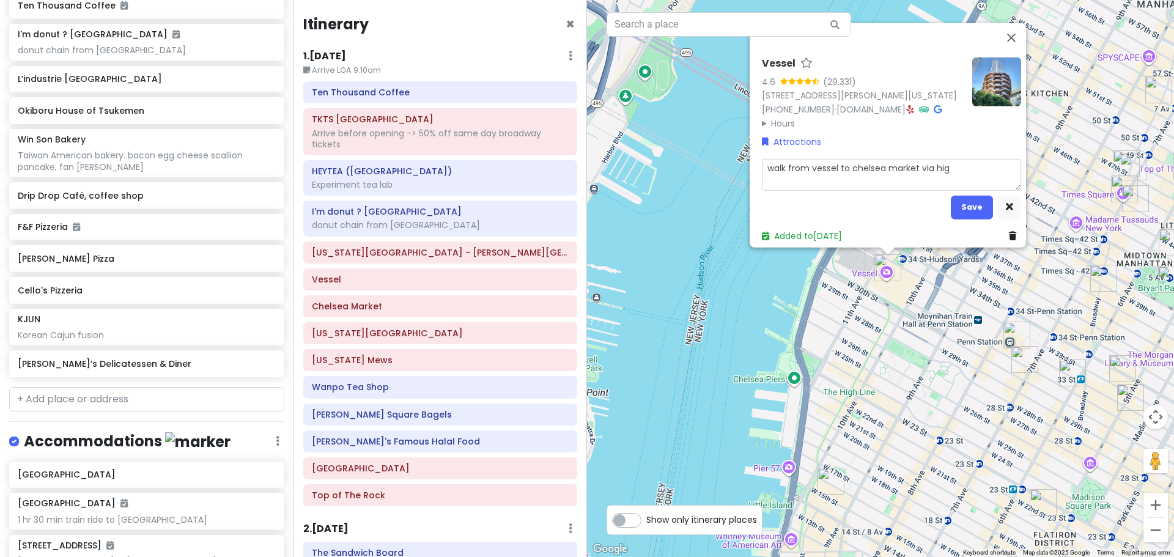
type textarea "walk from vessel to chelsea market via high"
type textarea "x"
type textarea "walk from vessel to chelsea market via high"
type textarea "x"
type textarea "walk from vessel to chelsea market via high l"
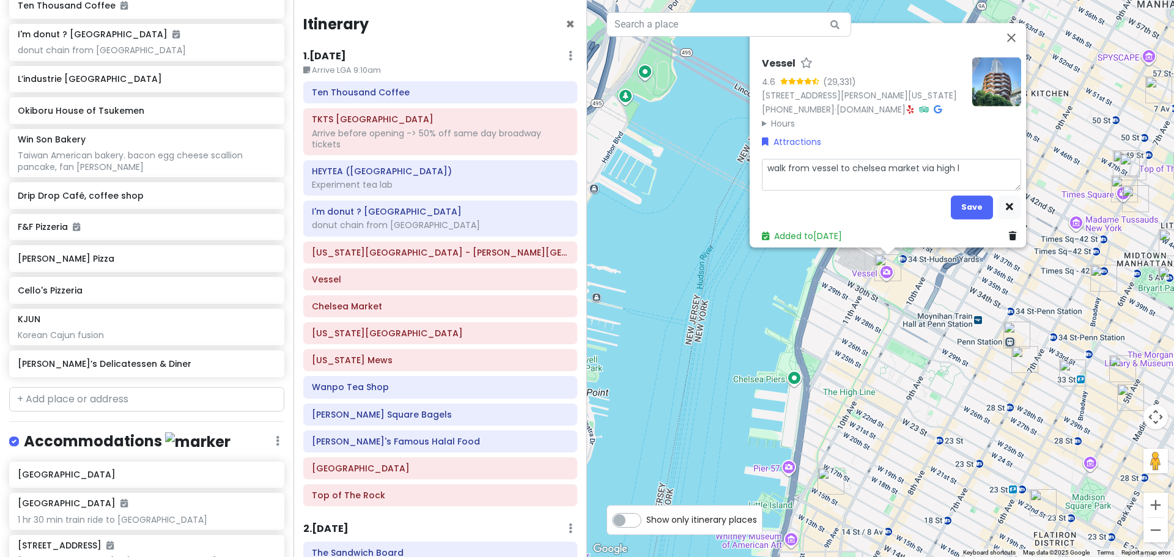
type textarea "x"
type textarea "walk from vessel to chelsea market via high li"
type textarea "x"
type textarea "walk from vessel to chelsea market via high lin"
type textarea "x"
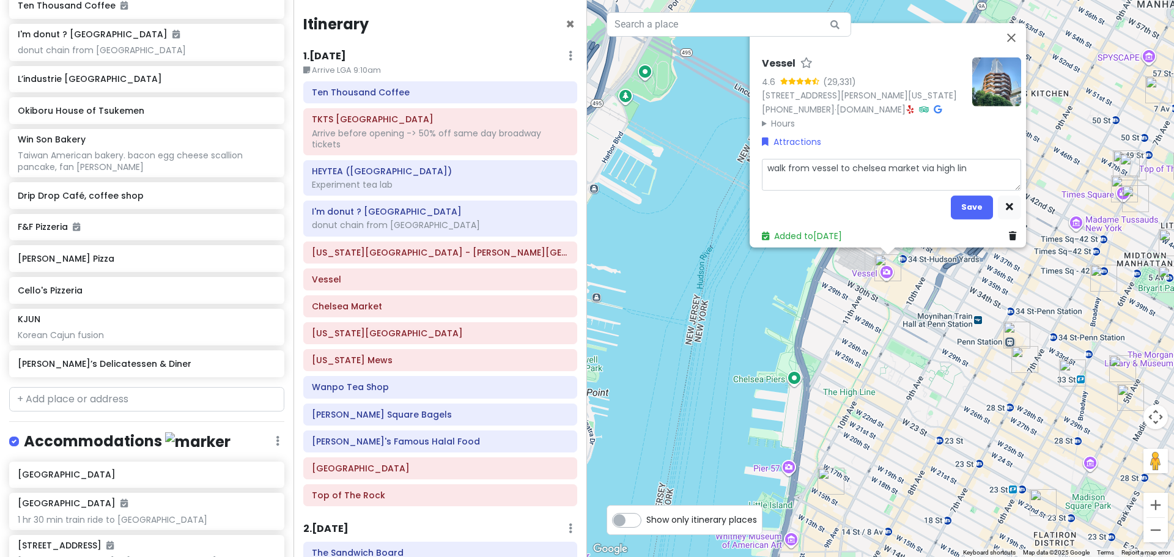
type textarea "walk from vessel to chelsea market via high line"
type textarea "x"
type textarea "walk from vessel to chelsea market via high line"
type textarea "x"
type textarea "walk from vessel to chelsea market via high line w"
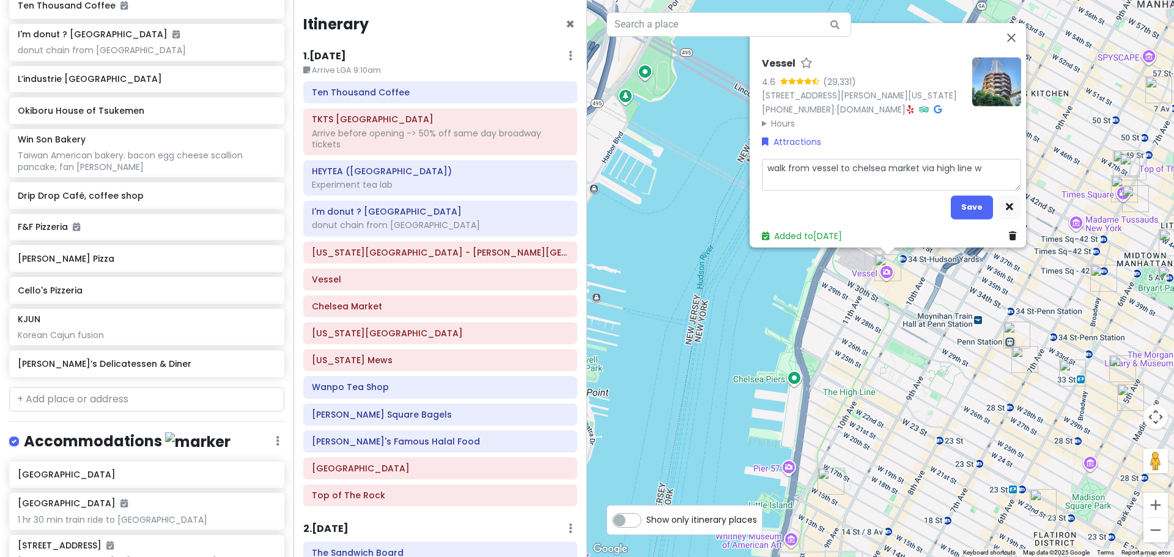
type textarea "x"
type textarea "walk from vessel to chelsea market via high line wa"
type textarea "x"
type textarea "walk from vessel to chelsea market via high line wal"
type textarea "x"
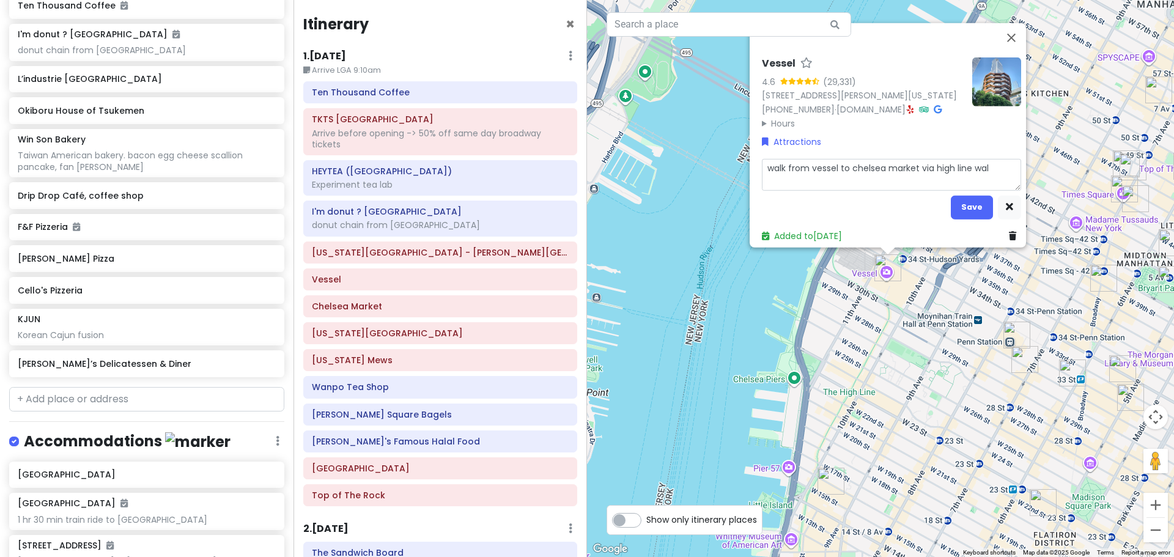
type textarea "walk from vessel to chelsea market via high line walk"
type textarea "x"
type textarea "walk from vessel to chelsea market via high line walki"
type textarea "x"
type textarea "walk from vessel to chelsea market via high line walkin"
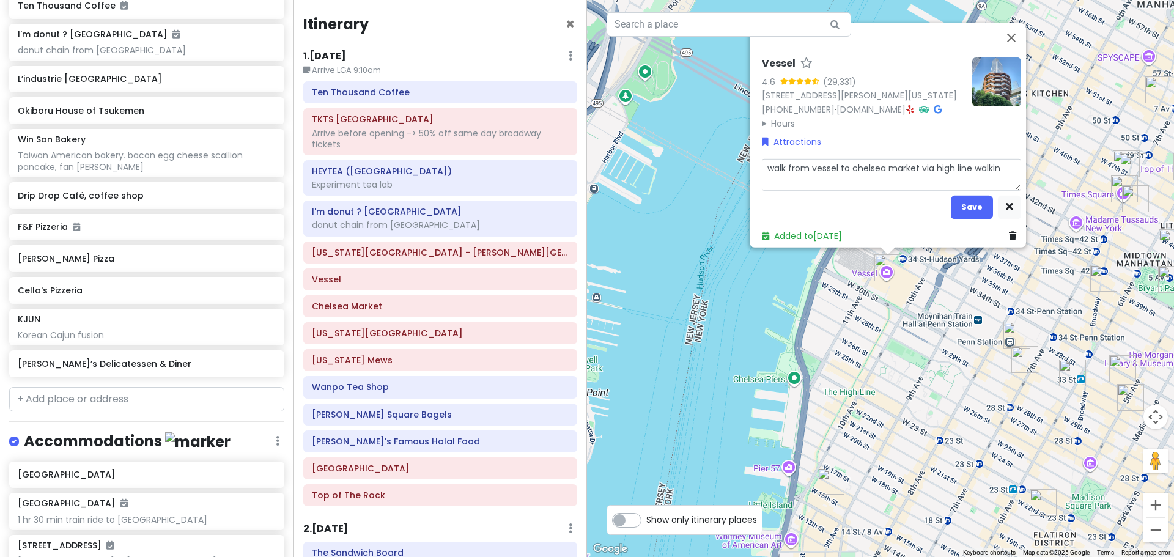
type textarea "x"
type textarea "walk from vessel to chelsea market via high line walking"
type textarea "x"
type textarea "walk from vessel to chelsea market via high line walking"
type textarea "x"
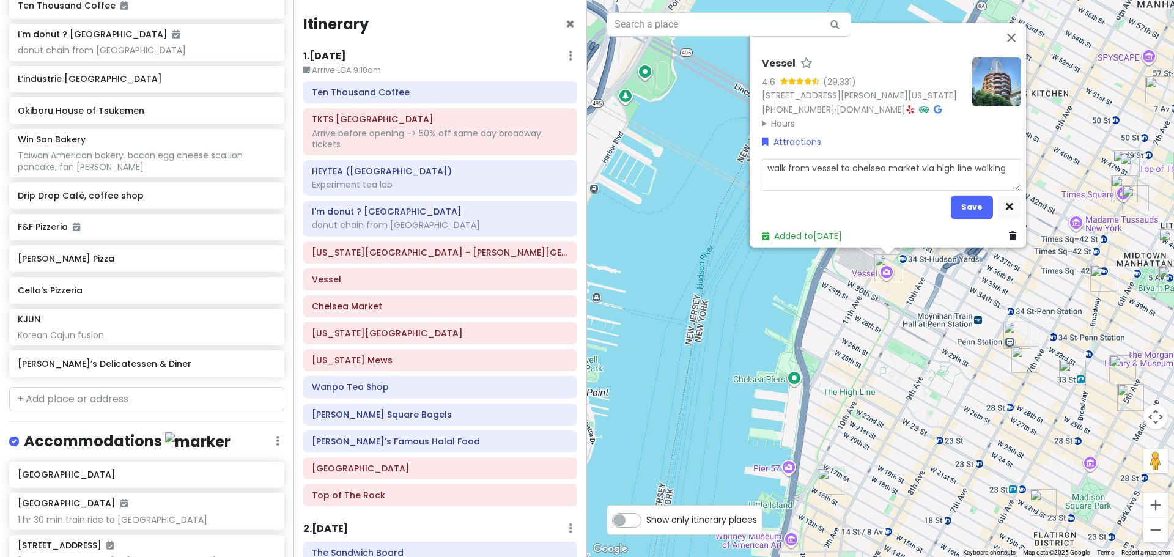
type textarea "walk from vessel to chelsea market via high line walking p"
type textarea "x"
type textarea "walk from vessel to chelsea market via high line walking pa"
type textarea "x"
type textarea "walk from vessel to chelsea market via high line walking pat"
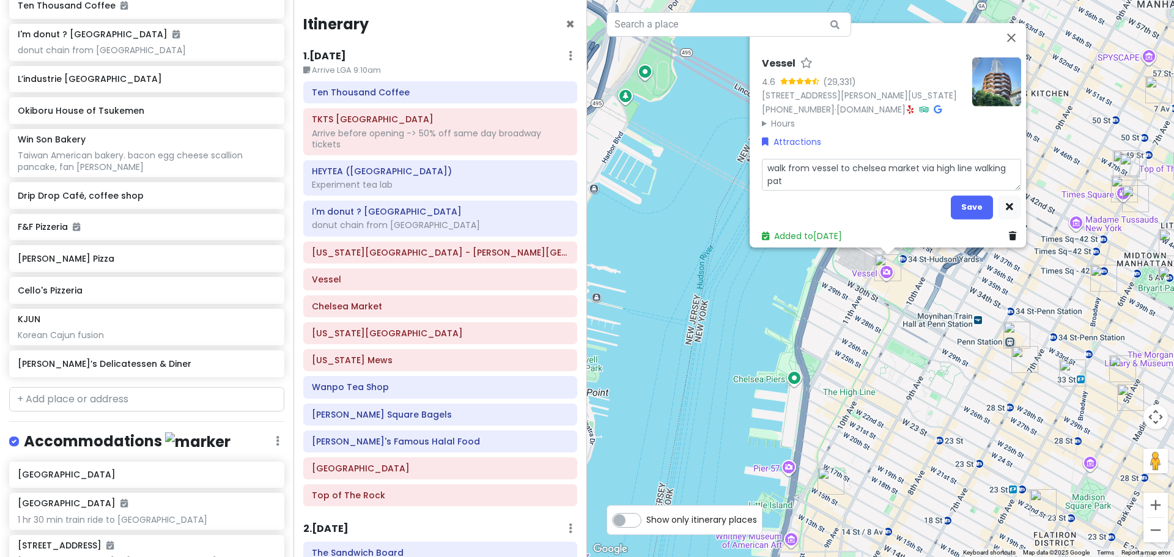
type textarea "x"
type textarea "walk from vessel to chelsea market via high line walking path"
click at [962, 195] on button "Save" at bounding box center [971, 207] width 42 height 24
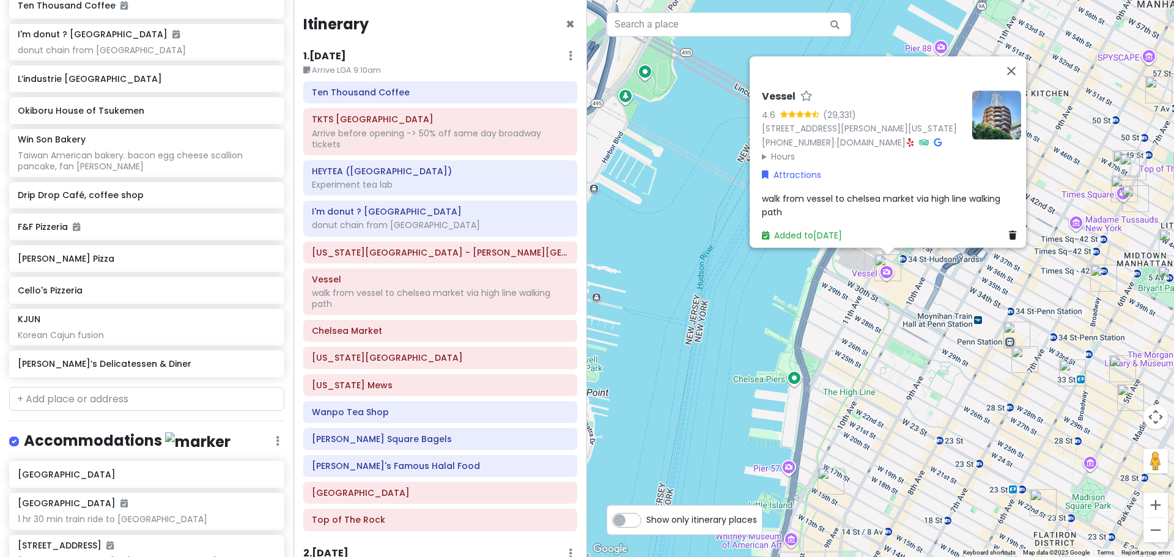
click at [639, 315] on div "Vessel 4.6 (29,331) [STREET_ADDRESS][PERSON_NAME][US_STATE] [PHONE_NUMBER] · [D…" at bounding box center [880, 278] width 587 height 557
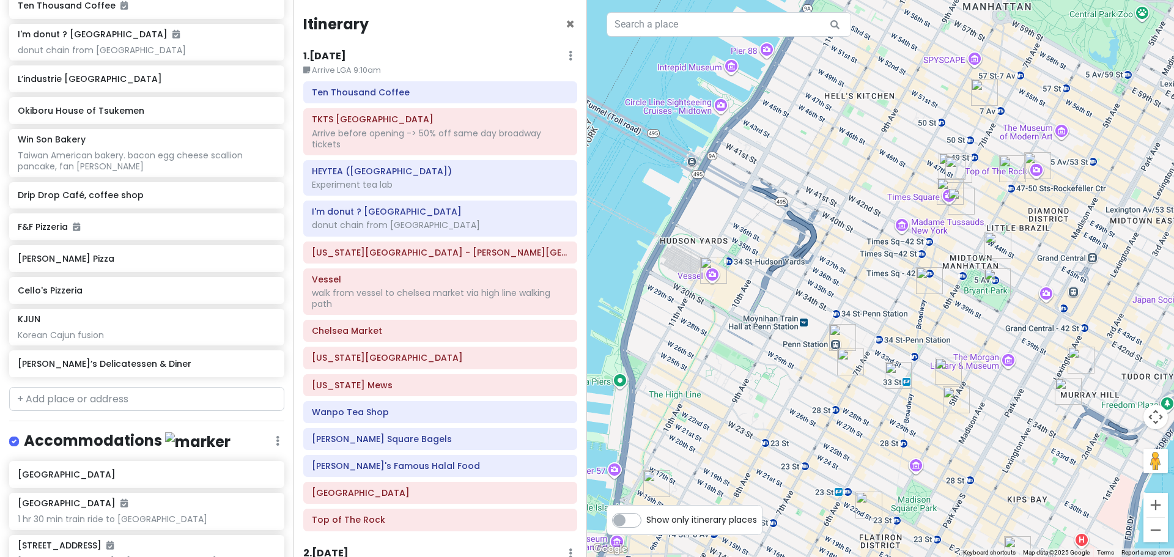
drag, startPoint x: 941, startPoint y: 345, endPoint x: 763, endPoint y: 348, distance: 177.9
click at [763, 348] on div at bounding box center [880, 278] width 587 height 557
click at [410, 150] on div "walk from vessel to chelsea market via high line walking path" at bounding box center [440, 139] width 257 height 22
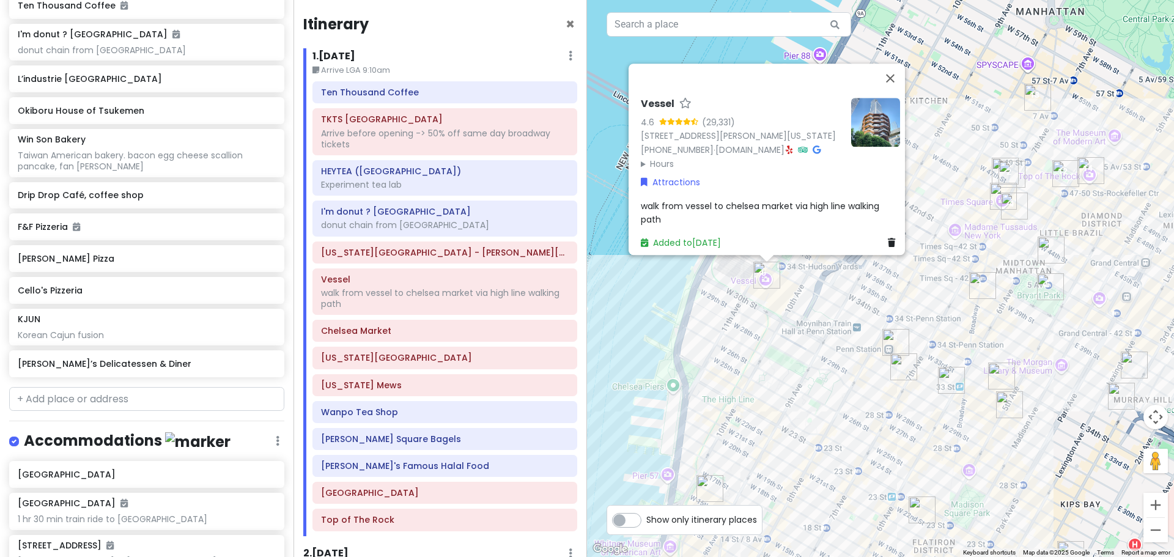
click at [715, 199] on span "walk from vessel to chelsea market via high line walking path" at bounding box center [761, 212] width 241 height 26
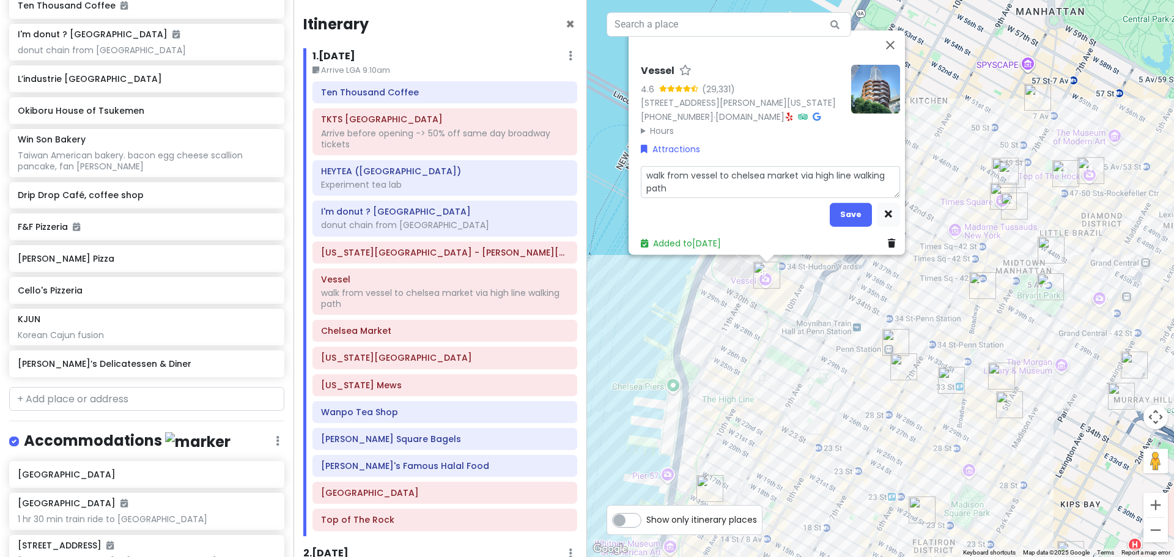
click at [719, 166] on textarea "walk from vessel to chelsea market via high line walking path" at bounding box center [770, 182] width 259 height 32
type textarea "x"
type textarea "walk from vessel to/ chelsea market via high line walking path"
type textarea "x"
type textarea "walk from vessel to/f chelsea market via high line walking path"
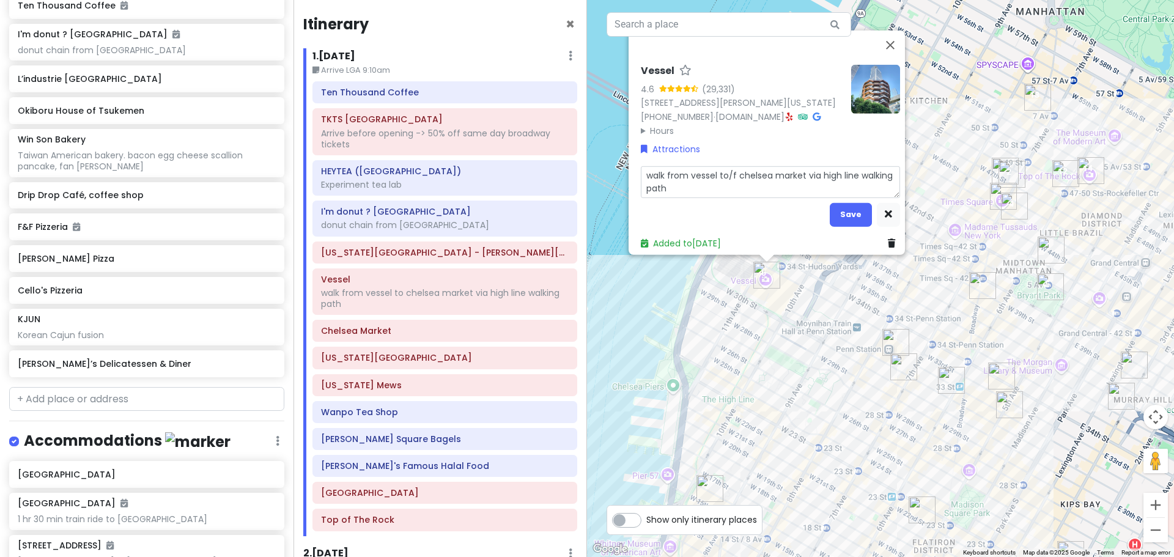
type textarea "x"
type textarea "walk from vessel to/fr chelsea market via high line walking path"
type textarea "x"
type textarea "walk from vessel to/fro chelsea market via high line walking path"
type textarea "x"
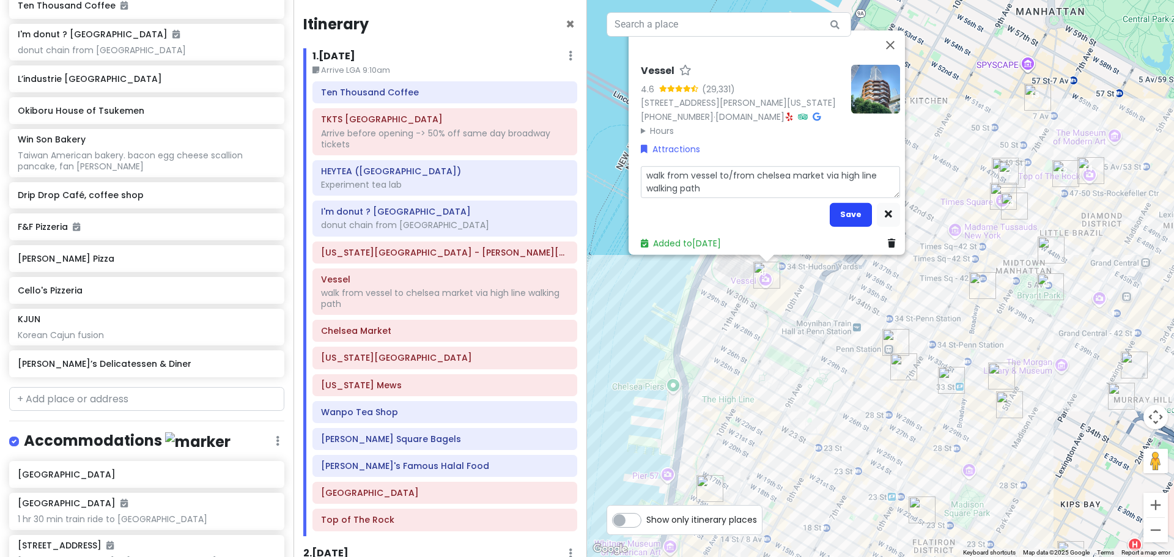
type textarea "walk from vessel to/from chelsea market via high line walking path"
click at [847, 207] on button "Save" at bounding box center [850, 214] width 42 height 24
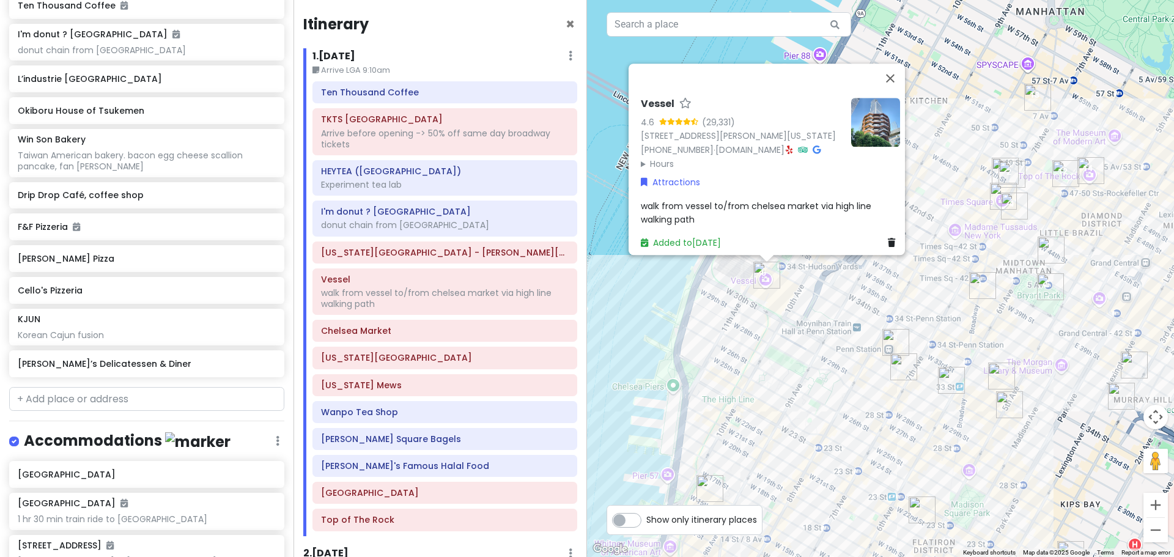
click at [655, 215] on span "walk from vessel to/from chelsea market via high line walking path" at bounding box center [757, 212] width 233 height 26
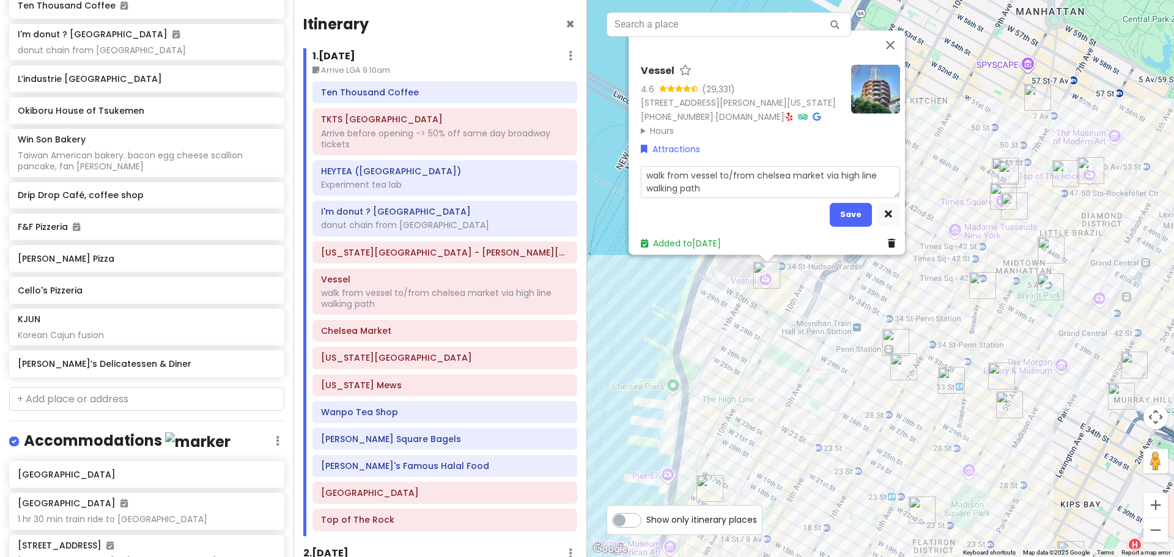
drag, startPoint x: 722, startPoint y: 176, endPoint x: 714, endPoint y: 179, distance: 8.5
click at [719, 177] on textarea "walk from vessel to/from chelsea market via high line walking path" at bounding box center [770, 182] width 259 height 32
type textarea "x"
type textarea "walk from vessel to/from chelsea market via high line walking path"
type textarea "x"
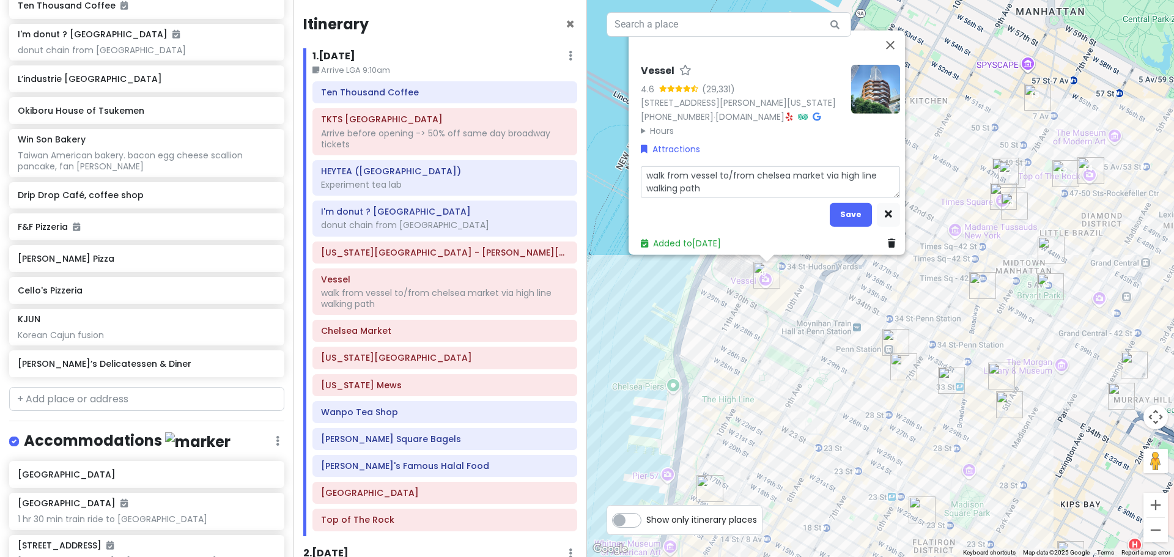
type textarea "walk from vessel to/from chelsea market via high line walking path 1"
type textarea "x"
type textarea "walk from vessel to/from chelsea market via high line walking path"
type textarea "x"
type textarea "walk from vessel to/from chelsea market via high line walking path ~"
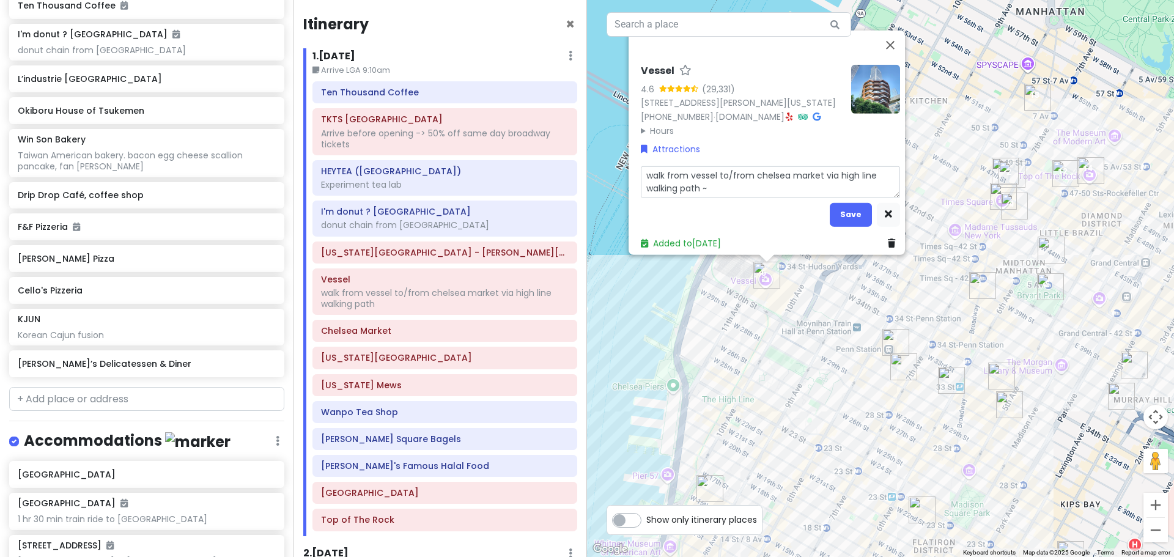
type textarea "x"
type textarea "walk from vessel to/from chelsea market via high line walking path ~1"
type textarea "x"
type textarea "walk from vessel to/from chelsea market via high line walking path ~1."
type textarea "x"
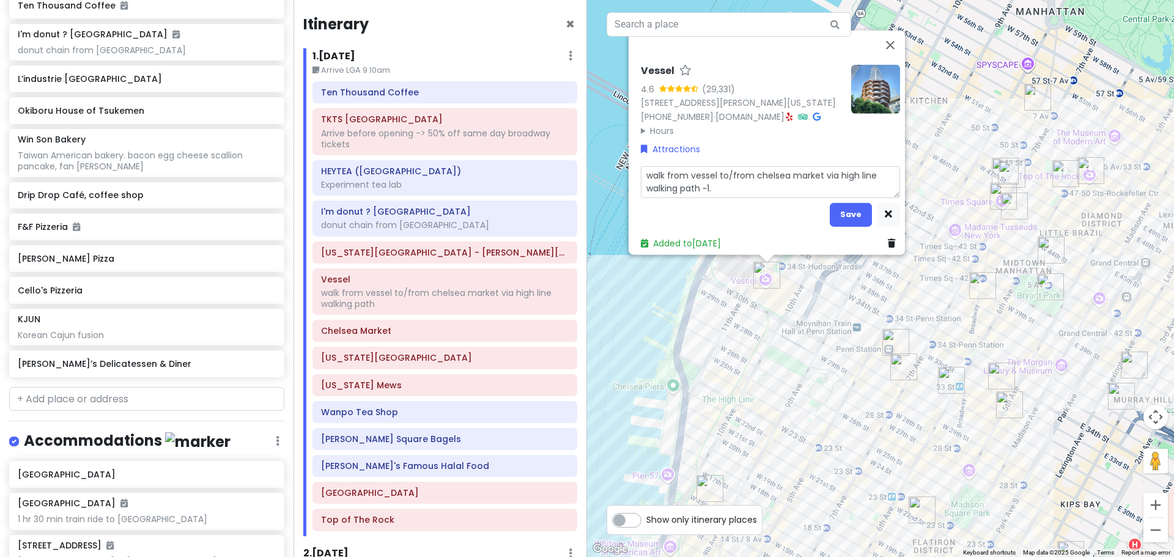
type textarea "walk from vessel to/from chelsea market via high line walking path ~1.5"
type textarea "x"
type textarea "walk from vessel to/from chelsea market via high line walking path ~1.5"
type textarea "x"
type textarea "walk from vessel to/from chelsea market via high line walking path ~1.5 m"
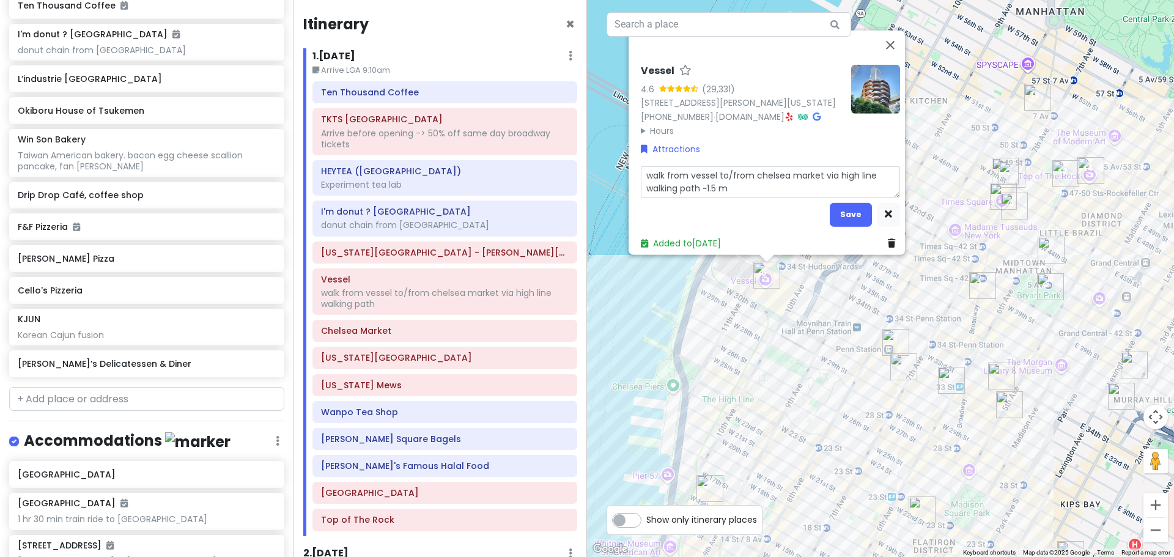
type textarea "x"
type textarea "walk from vessel to/from chelsea market via high line walking path ~1.5 mi"
type textarea "x"
type textarea "walk from vessel to/from chelsea market via high line walking path ~1.5 mie"
type textarea "x"
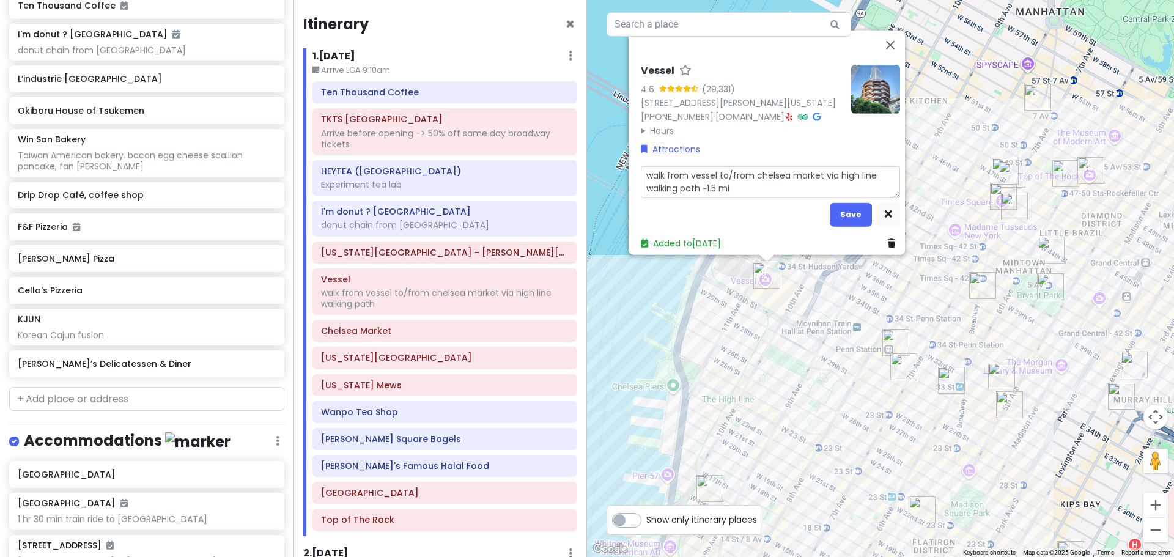
type textarea "walk from vessel to/from chelsea market via high line walking path ~1.5 mik"
type textarea "x"
type textarea "walk from vessel to/from chelsea market via high line walking path ~1.5 mikl"
type textarea "x"
type textarea "walk from vessel to/from chelsea market via high line walking path ~1.5 mik"
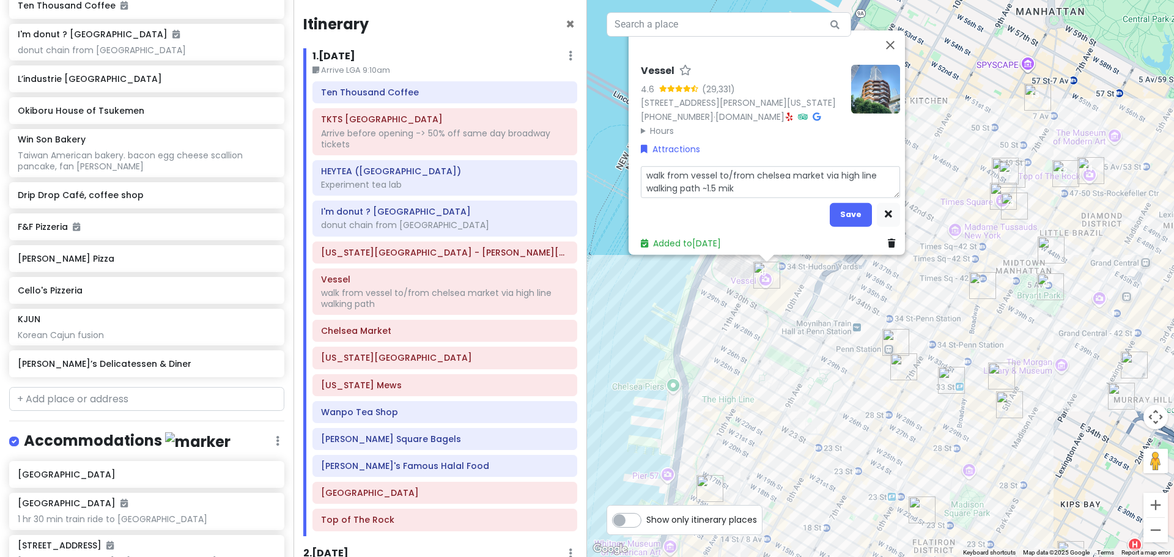
type textarea "x"
type textarea "walk from vessel to/from chelsea market via high line walking path ~1.5 mi"
type textarea "x"
type textarea "walk from vessel to/from chelsea market via high line walking path ~1.5 mil"
type textarea "x"
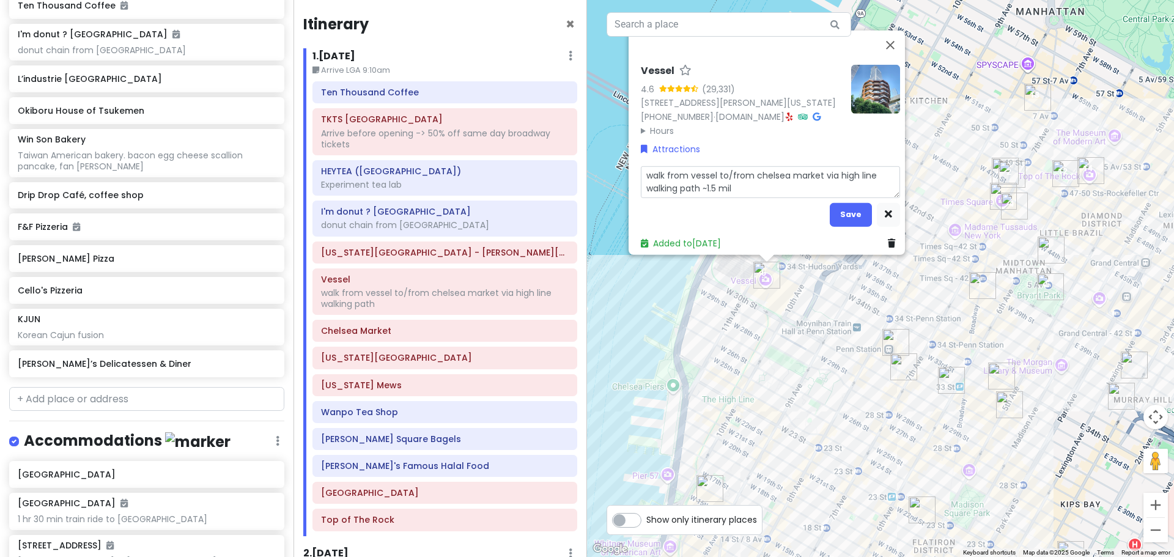
type textarea "walk from vessel to/from chelsea market via high line walking path ~1.5 mile"
type textarea "x"
type textarea "walk from vessel to/from chelsea market via high line walking path ~1.5 miles"
click at [849, 209] on button "Save" at bounding box center [850, 214] width 42 height 24
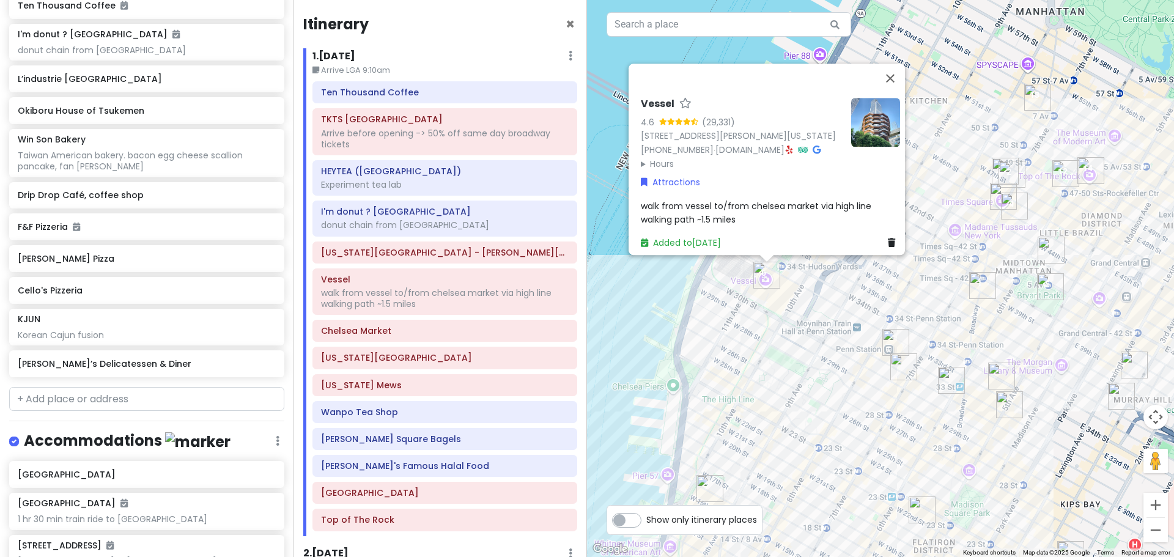
click at [696, 316] on div "Vessel 4.6 (29,331) [STREET_ADDRESS][PERSON_NAME][US_STATE] [PHONE_NUMBER] · [D…" at bounding box center [880, 278] width 587 height 557
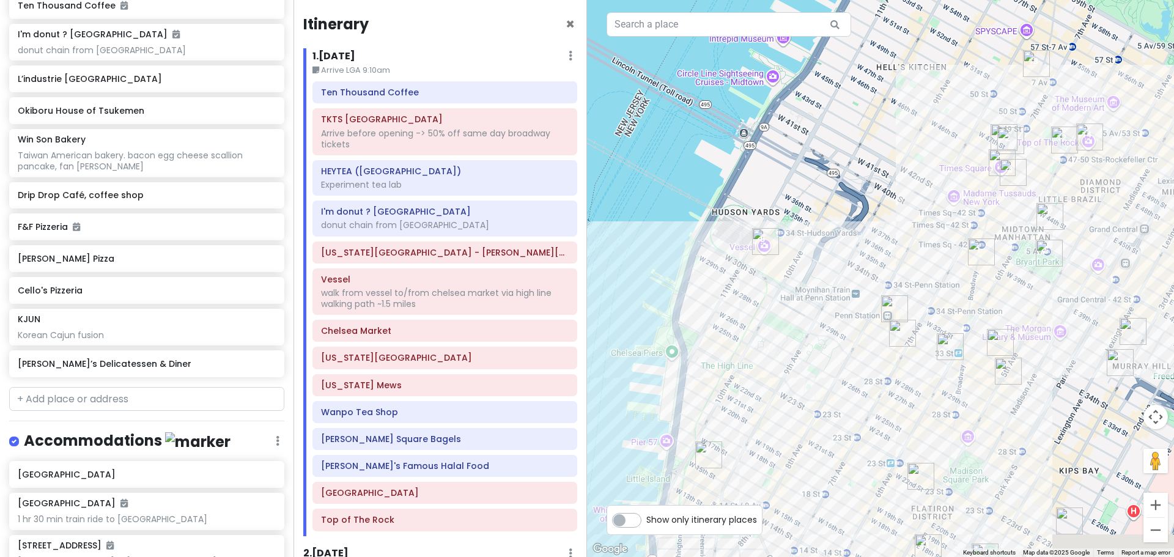
drag, startPoint x: 773, startPoint y: 325, endPoint x: 771, endPoint y: 204, distance: 121.6
click at [771, 205] on div at bounding box center [880, 278] width 587 height 557
